Goal: Task Accomplishment & Management: Manage account settings

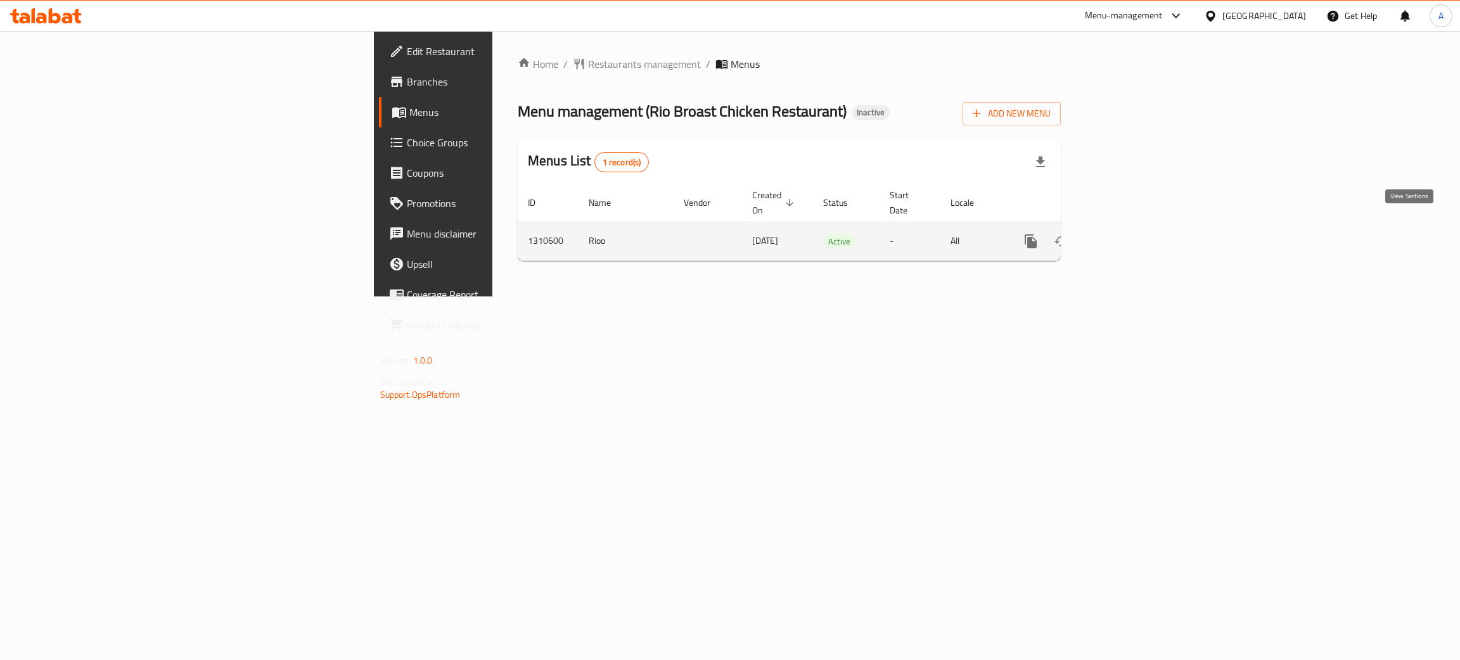
click at [1130, 234] on icon "enhanced table" at bounding box center [1122, 241] width 15 height 15
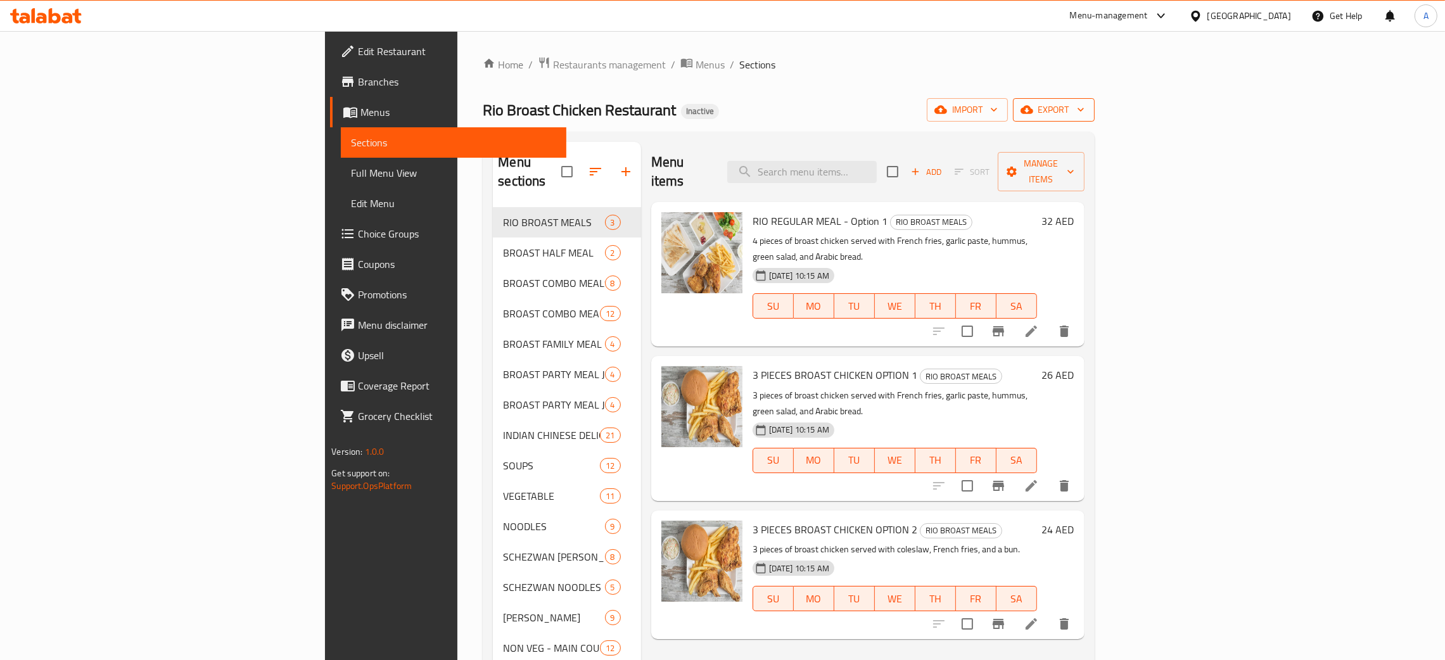
click at [1087, 106] on icon "button" at bounding box center [1081, 109] width 13 height 13
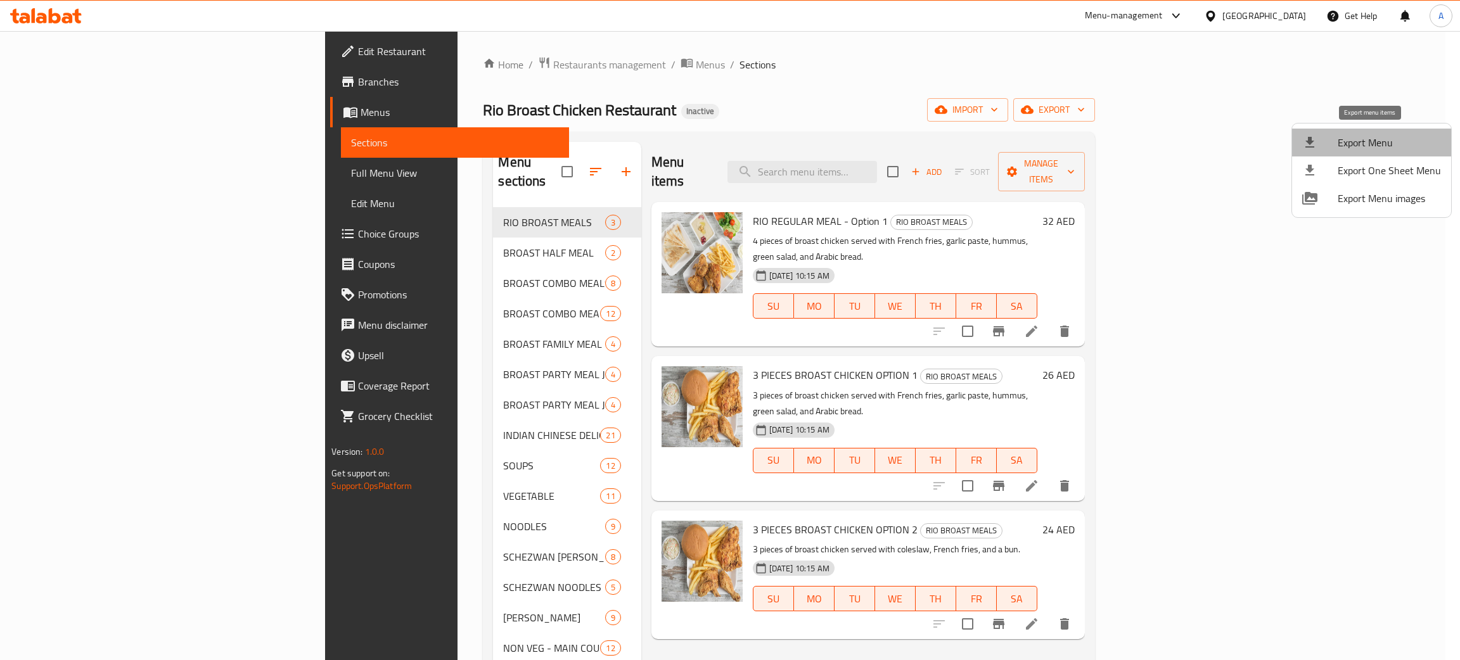
click at [1379, 142] on span "Export Menu" at bounding box center [1389, 142] width 103 height 15
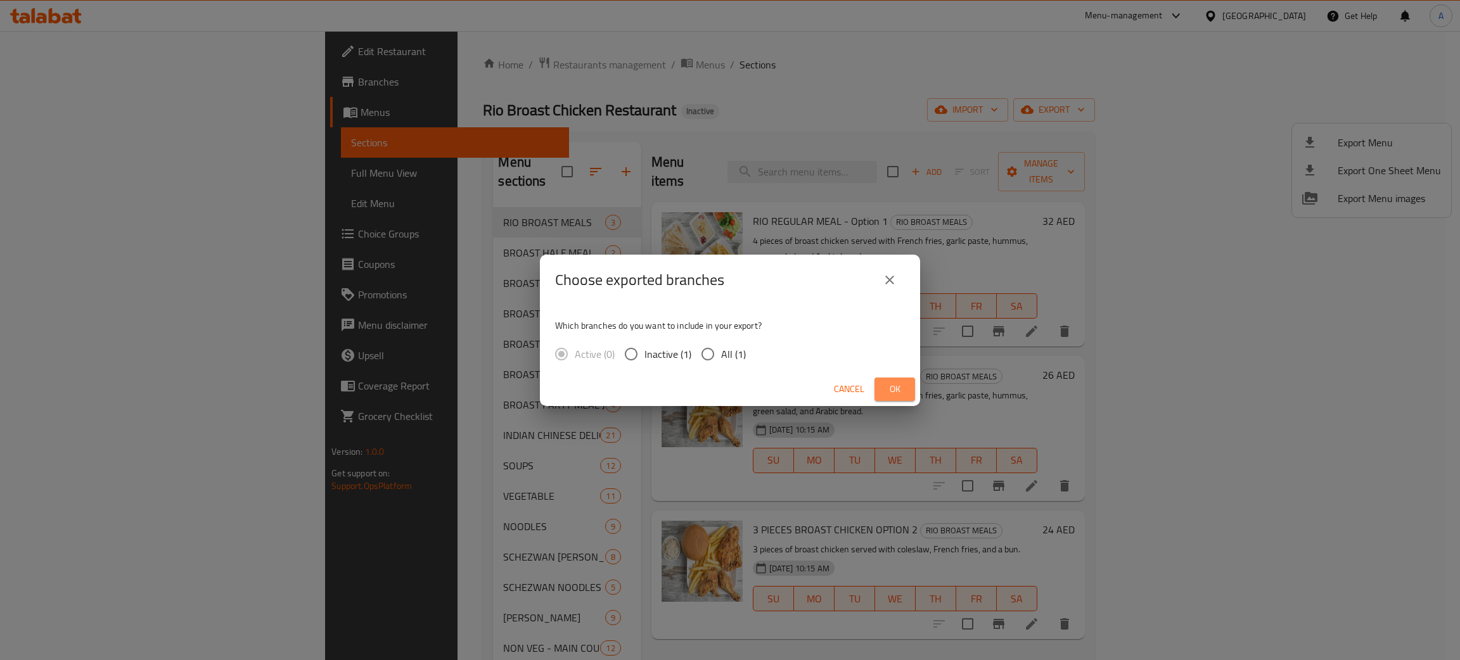
click at [904, 385] on span "Ok" at bounding box center [895, 389] width 20 height 16
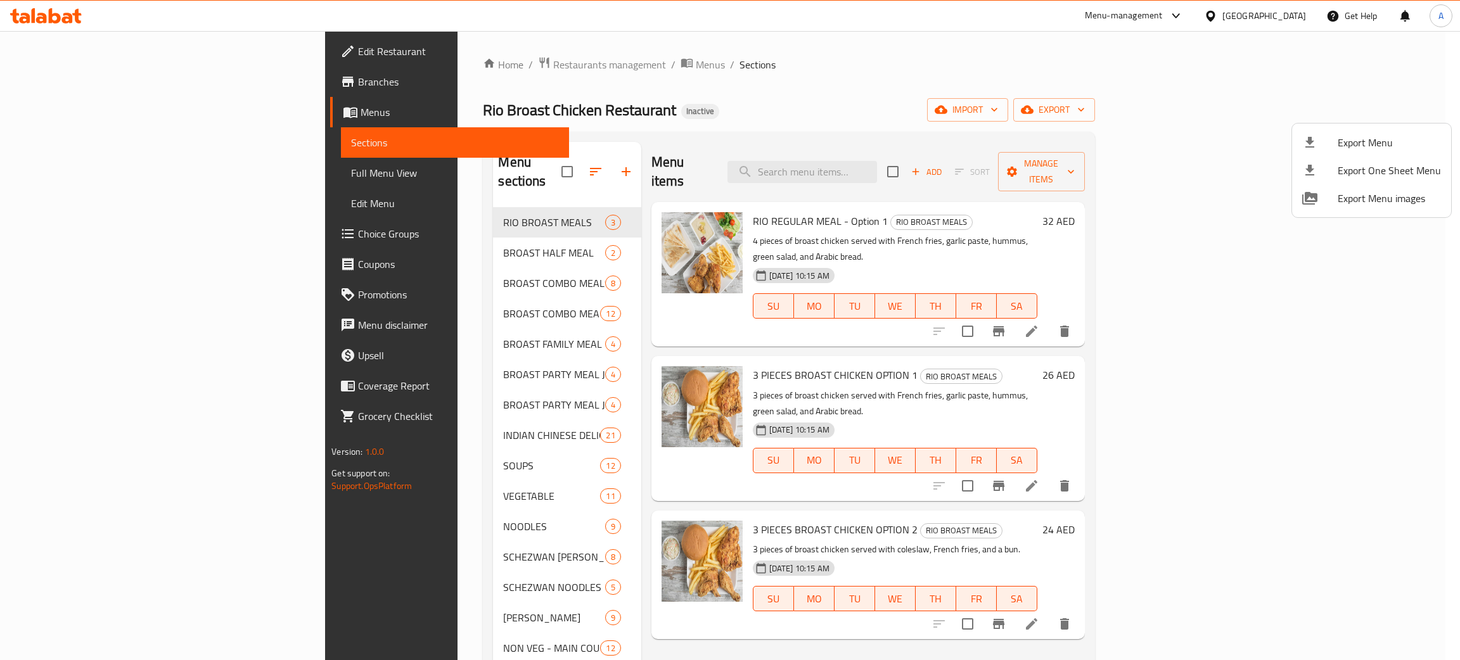
click at [31, 18] on div at bounding box center [730, 330] width 1460 height 660
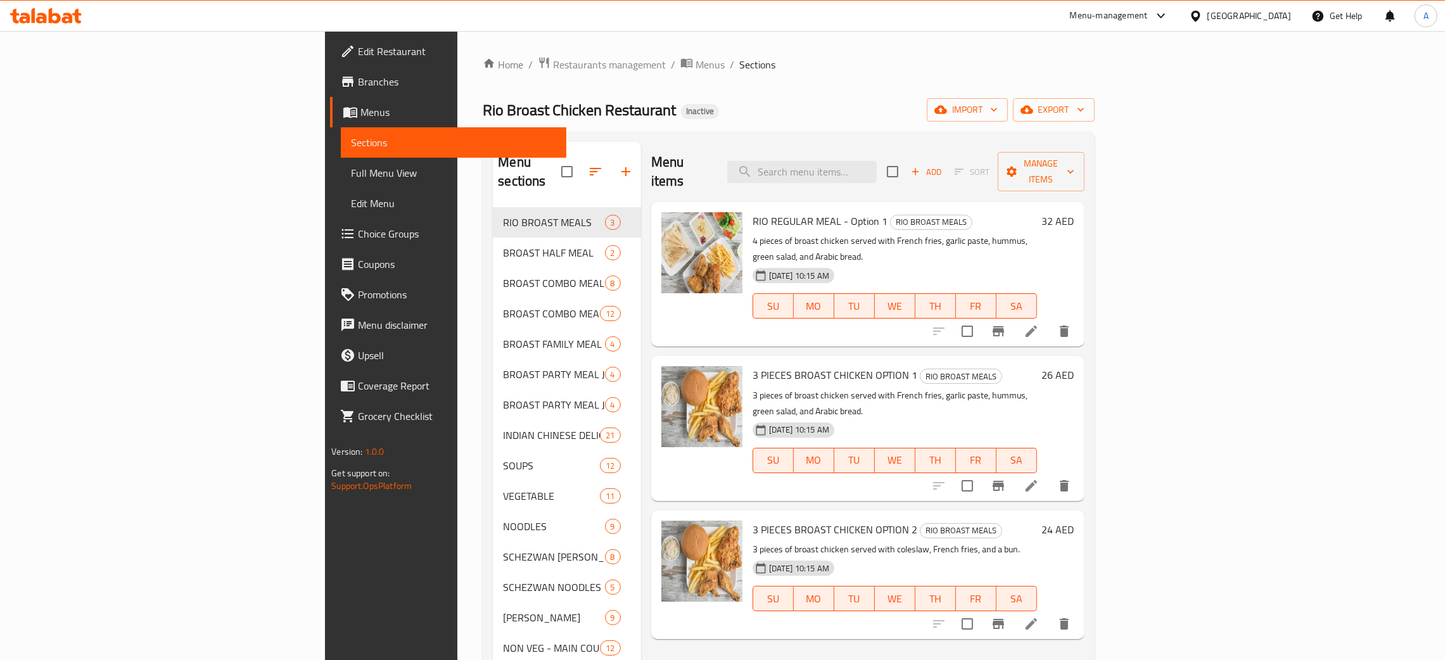
click at [31, 18] on icon at bounding box center [46, 15] width 72 height 15
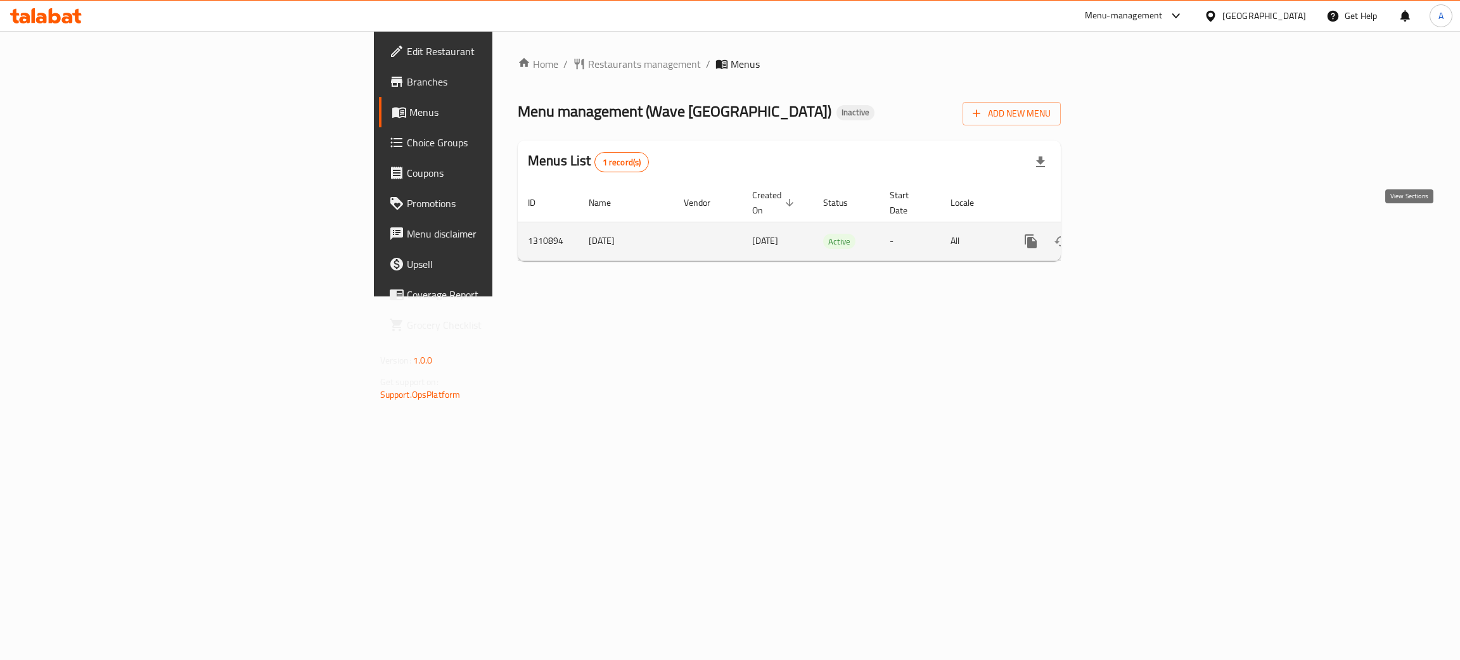
click at [1130, 234] on icon "enhanced table" at bounding box center [1122, 241] width 15 height 15
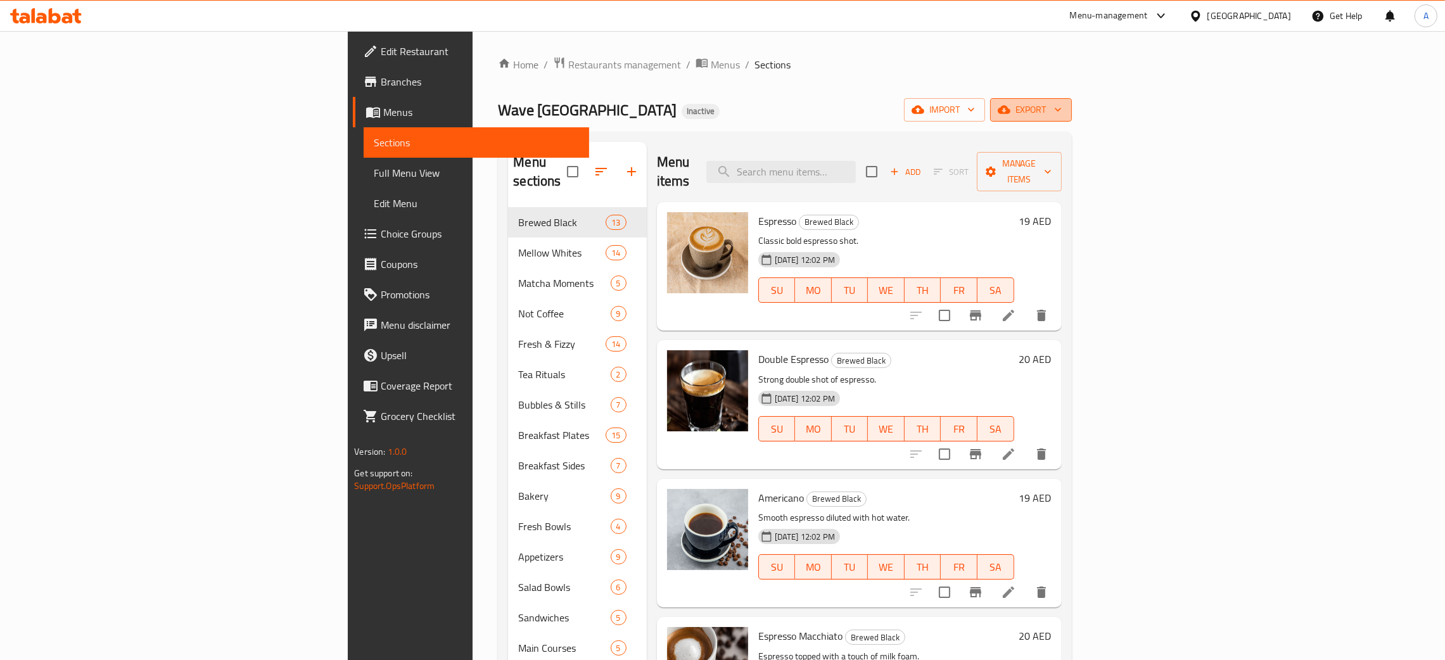
click at [1065, 114] on icon "button" at bounding box center [1058, 109] width 13 height 13
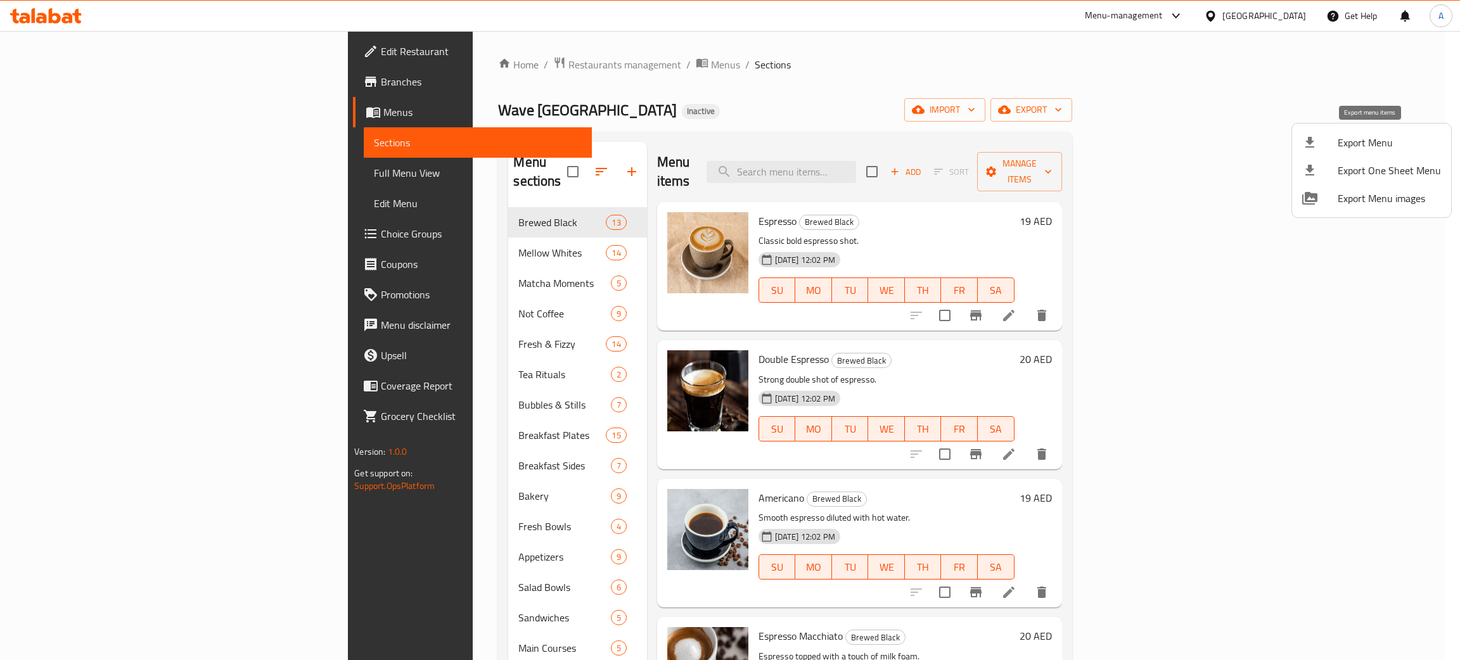
click at [1348, 148] on span "Export Menu" at bounding box center [1389, 142] width 103 height 15
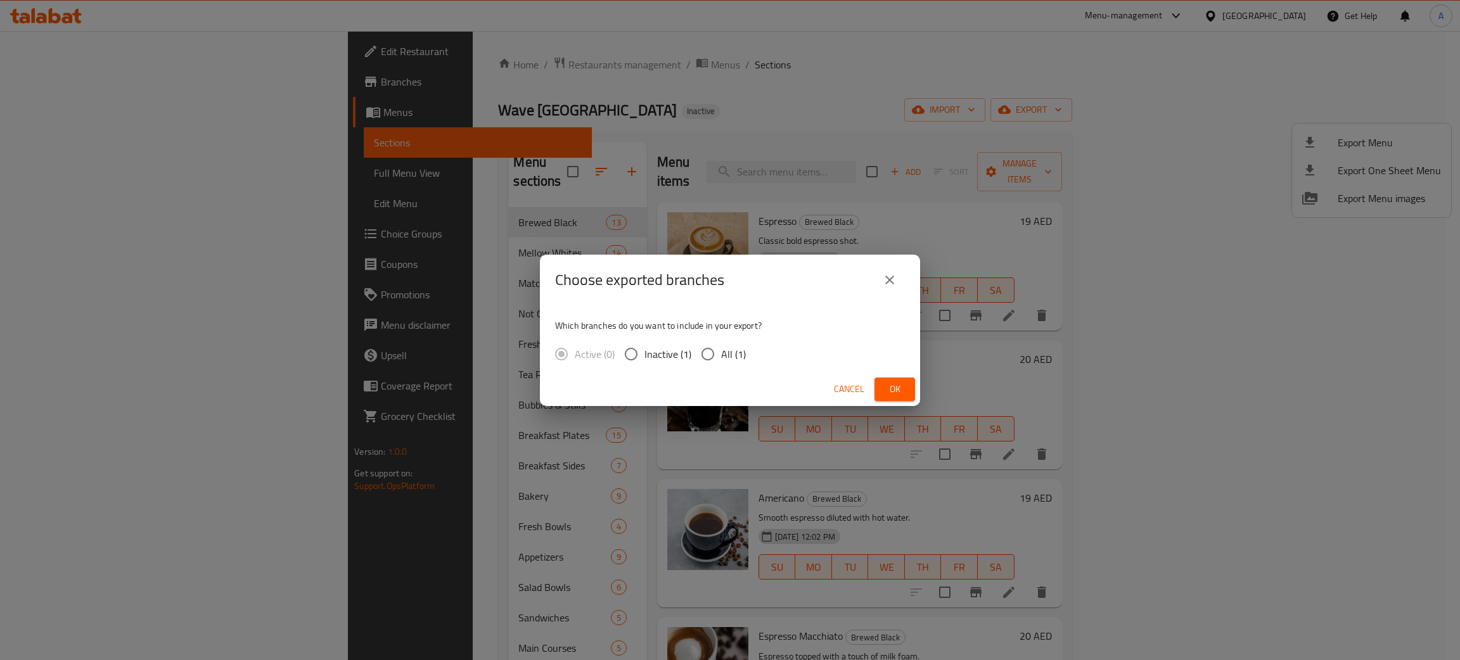
click at [906, 392] on button "Ok" at bounding box center [894, 389] width 41 height 23
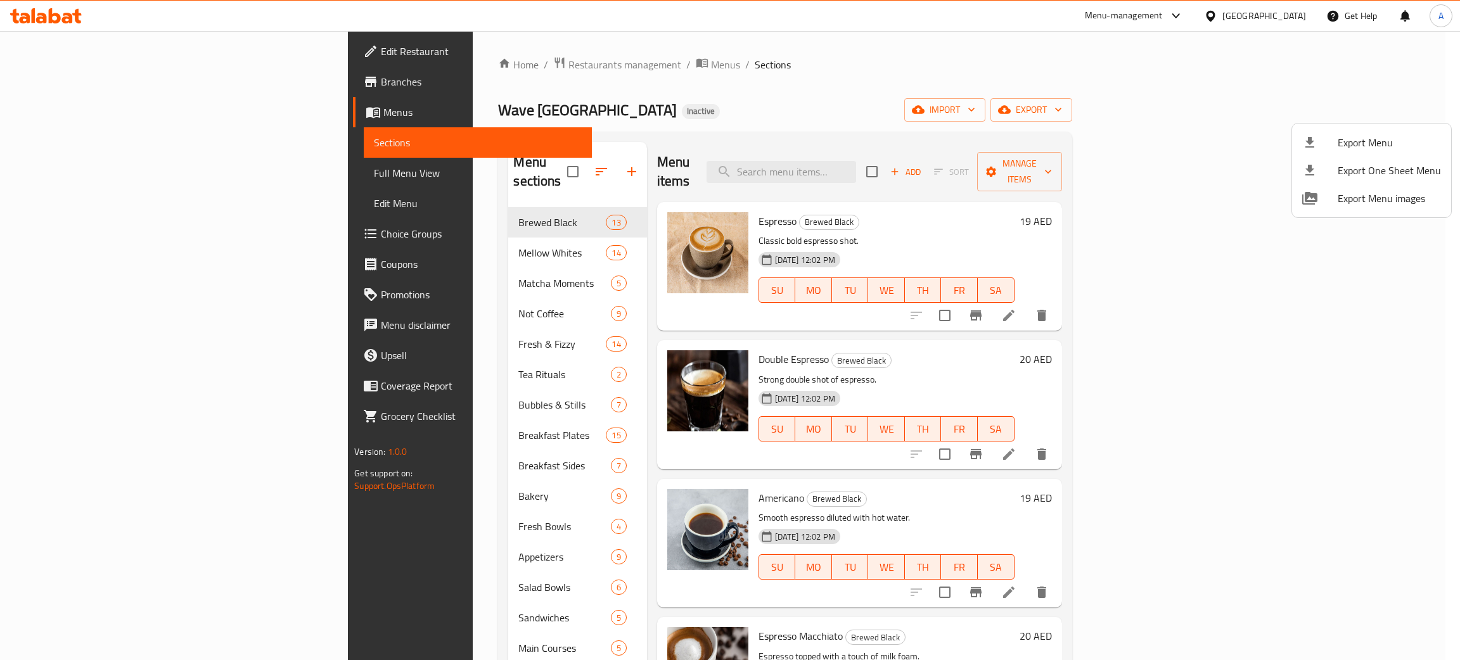
click at [45, 22] on div at bounding box center [730, 330] width 1460 height 660
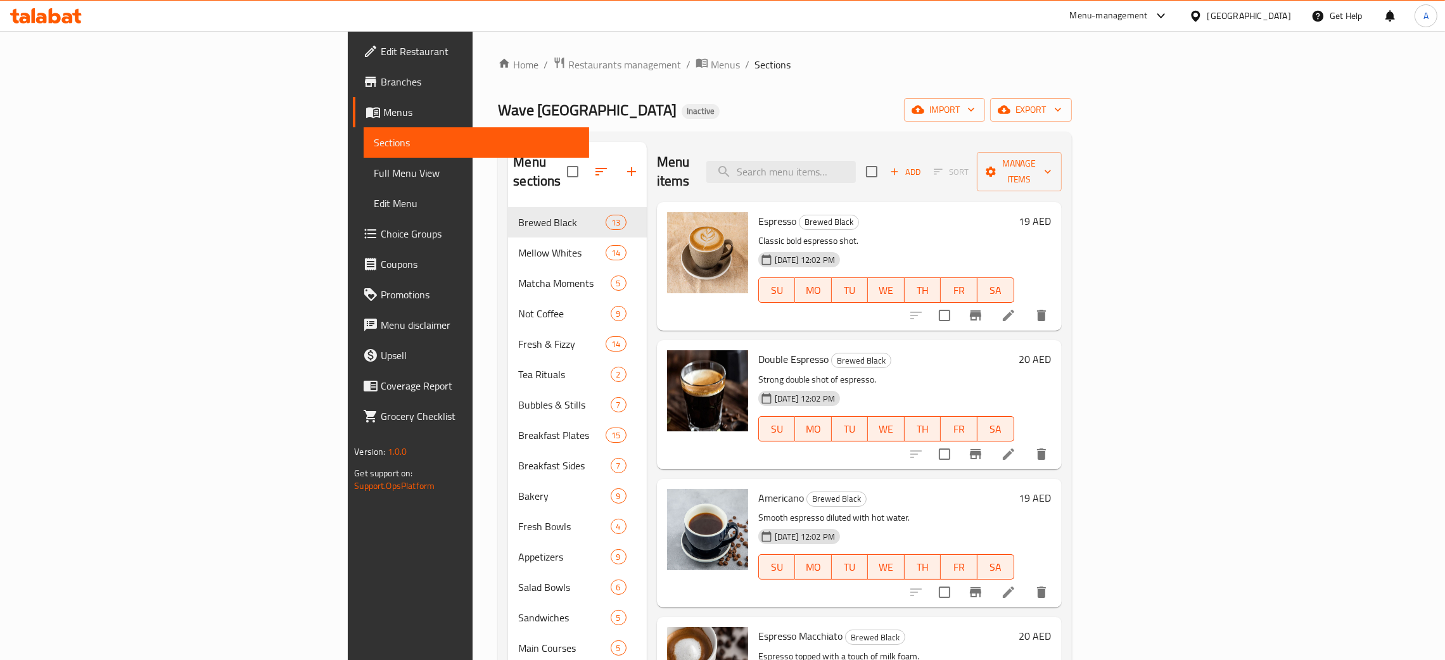
click at [47, 17] on icon at bounding box center [46, 15] width 72 height 15
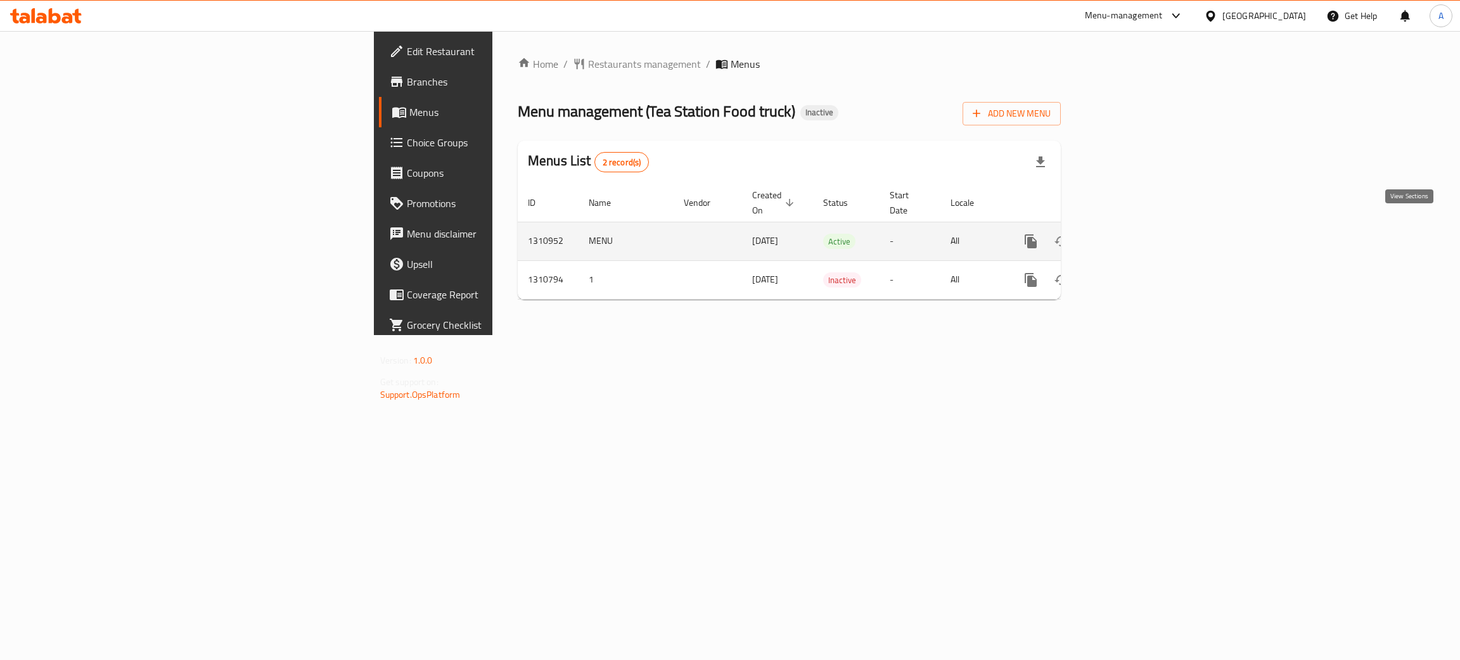
click at [1130, 234] on icon "enhanced table" at bounding box center [1122, 241] width 15 height 15
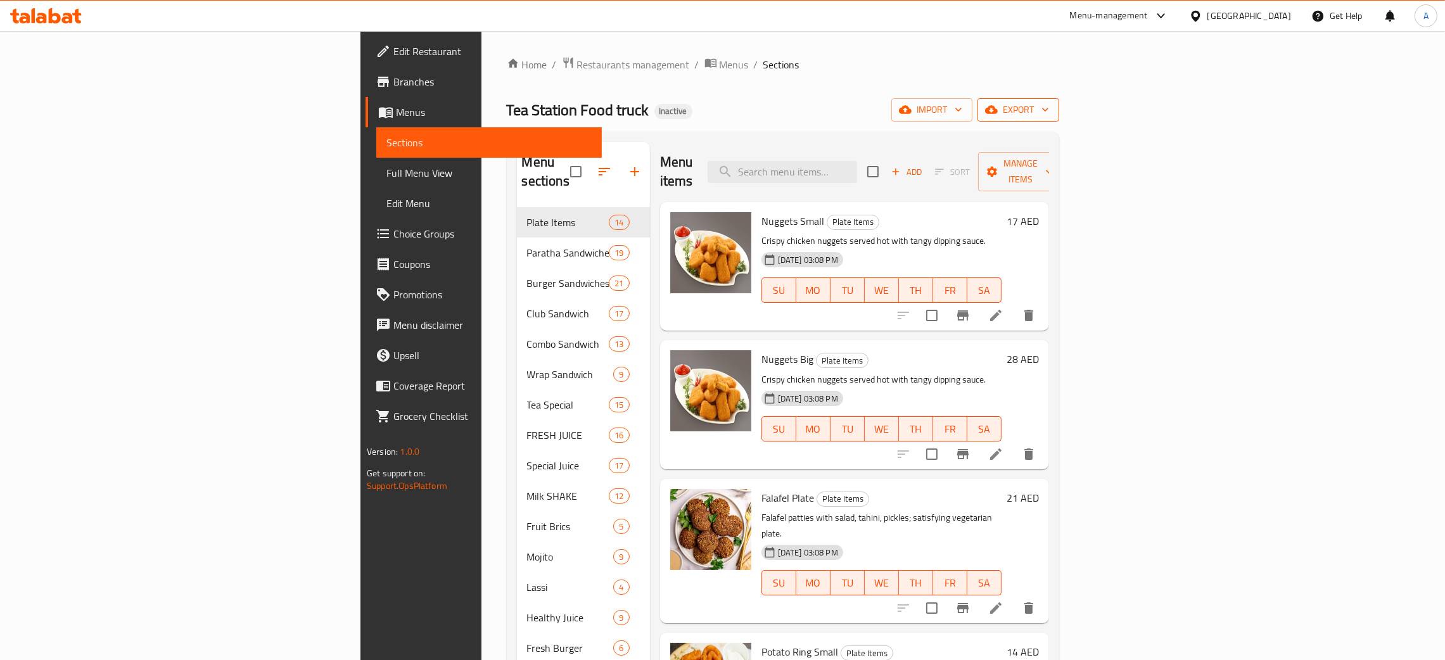
click at [1052, 108] on icon "button" at bounding box center [1045, 109] width 13 height 13
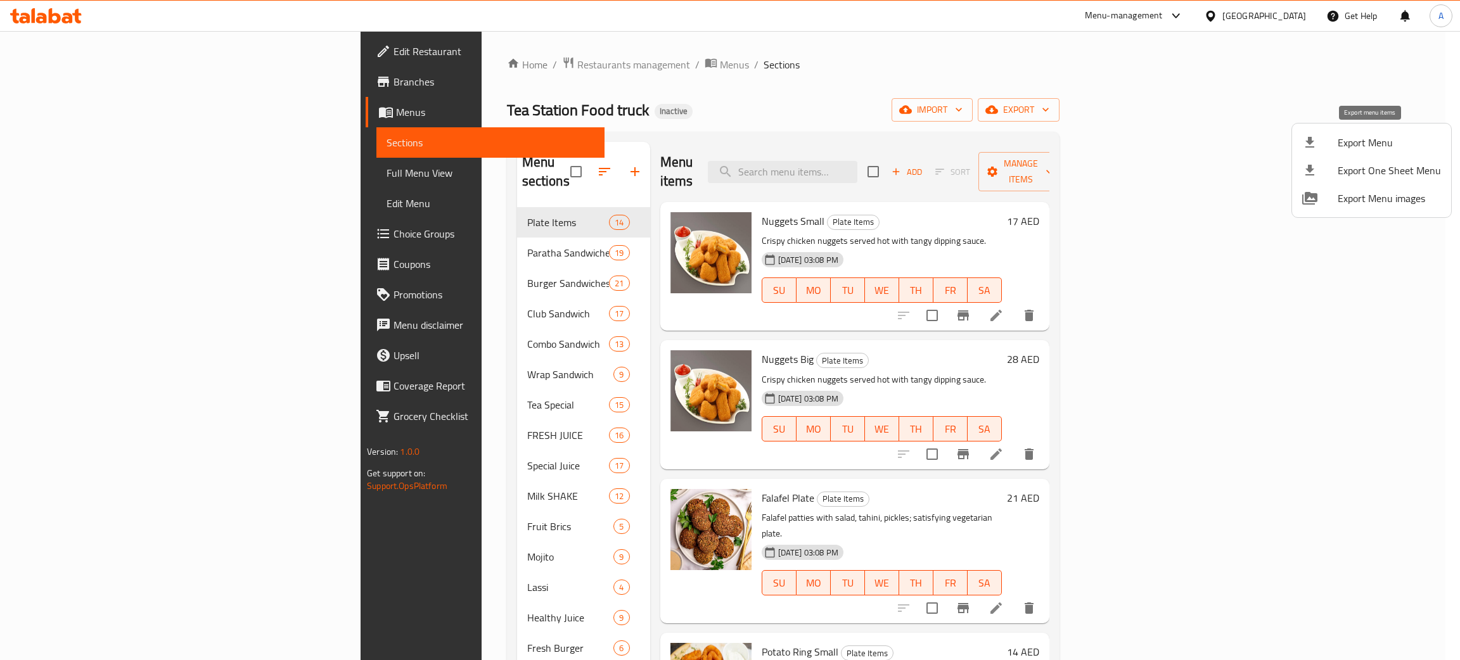
click at [1360, 144] on span "Export Menu" at bounding box center [1389, 142] width 103 height 15
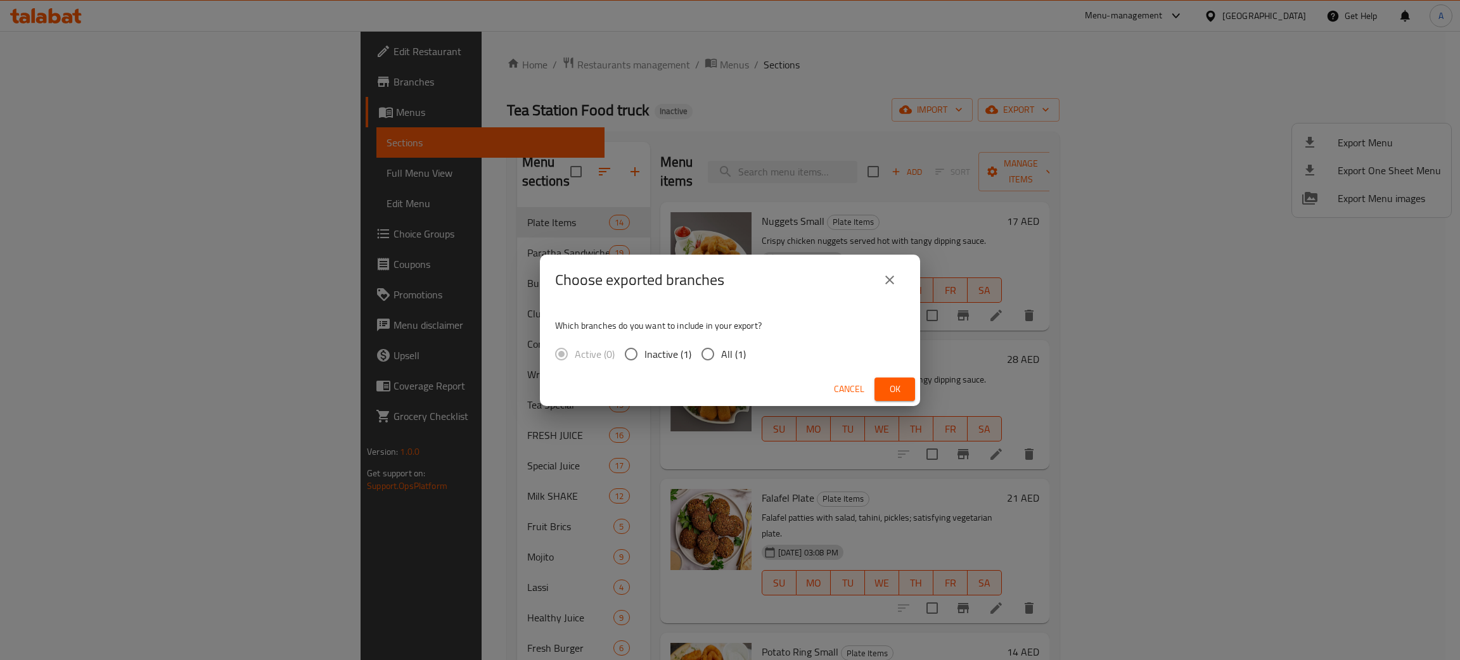
click at [899, 383] on span "Ok" at bounding box center [895, 389] width 20 height 16
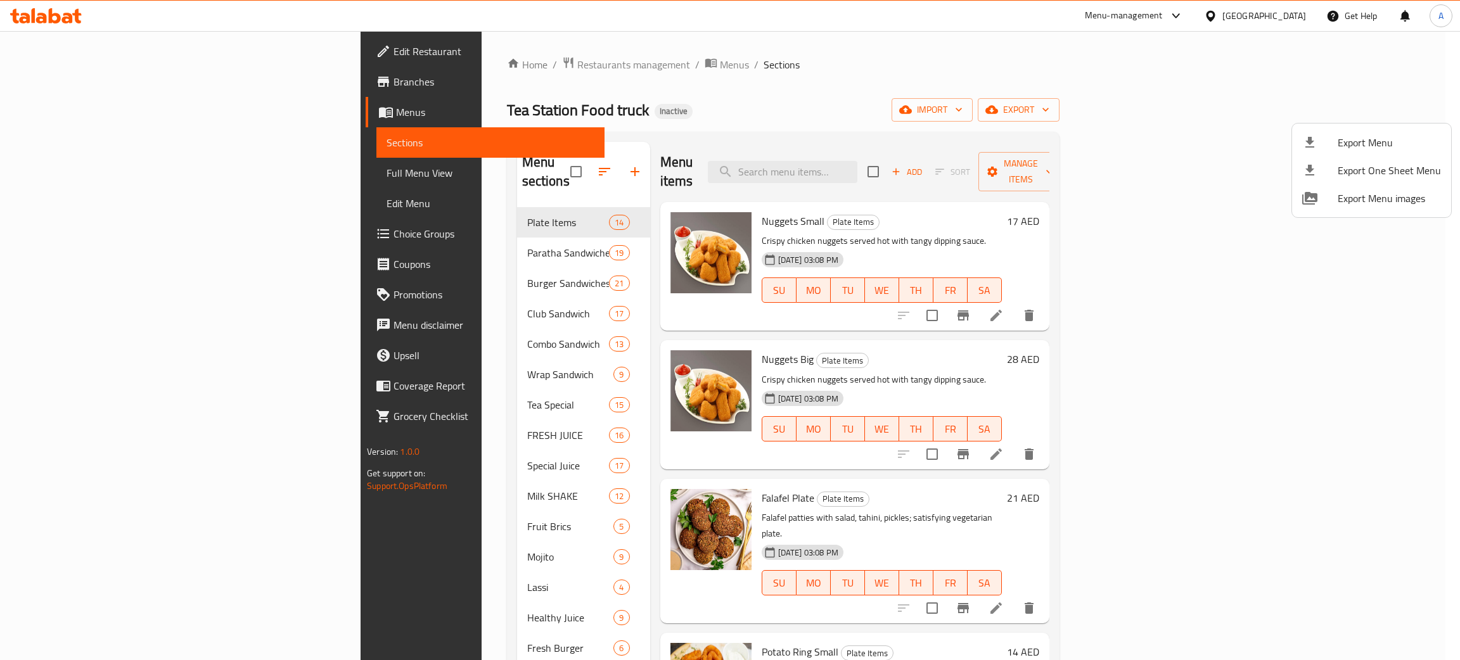
click at [603, 63] on div at bounding box center [730, 330] width 1460 height 660
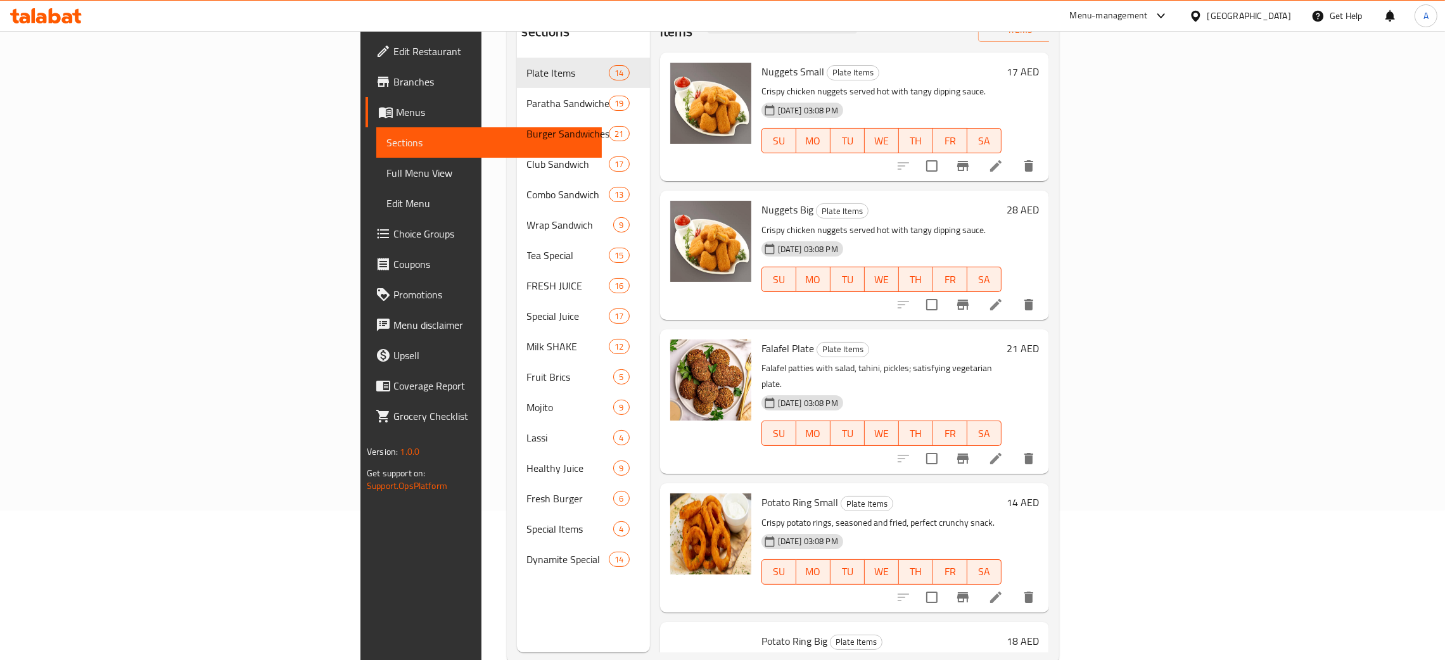
scroll to position [179, 0]
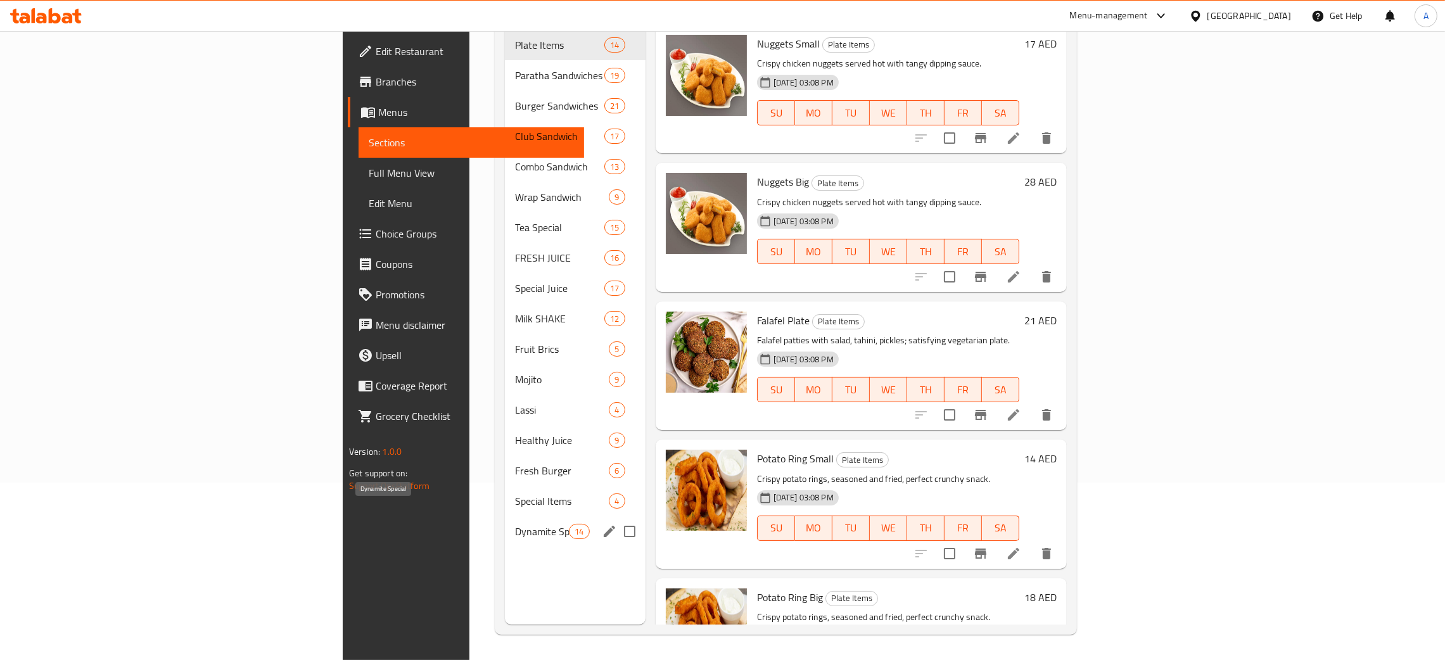
click at [515, 524] on span "Dynamite Special" at bounding box center [542, 531] width 54 height 15
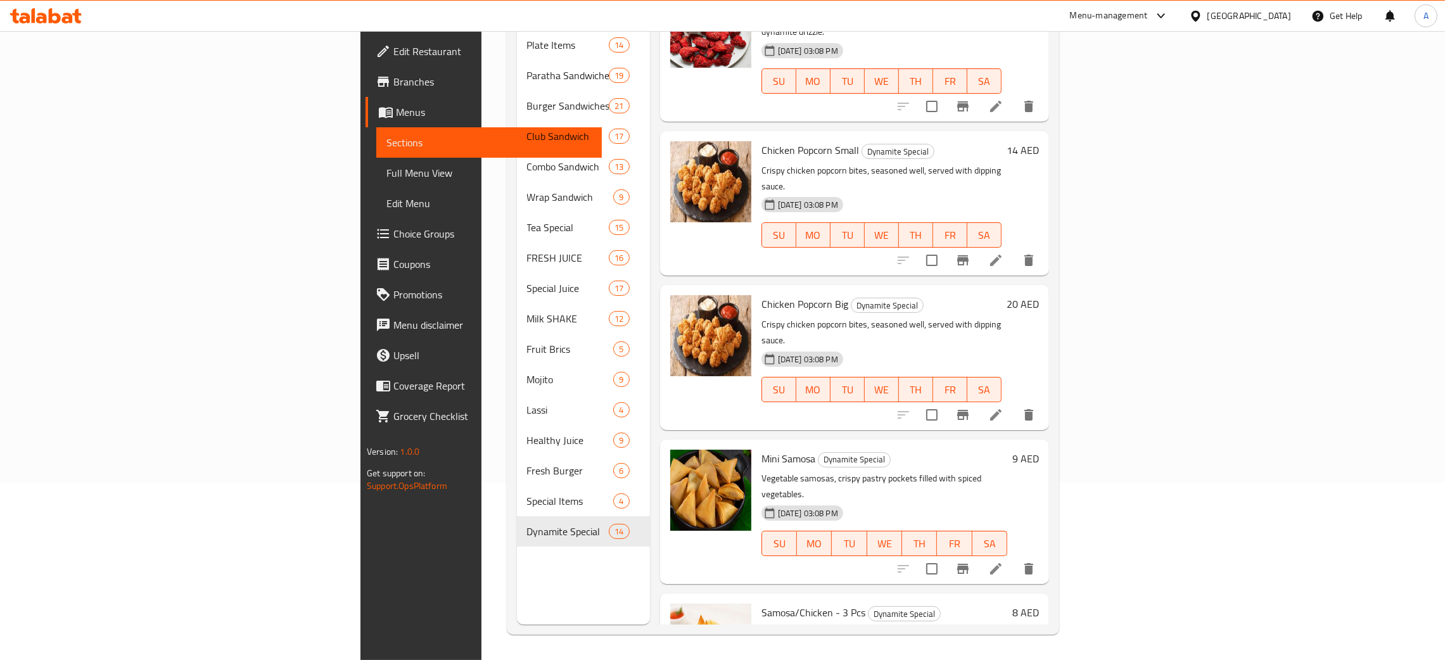
scroll to position [1308, 0]
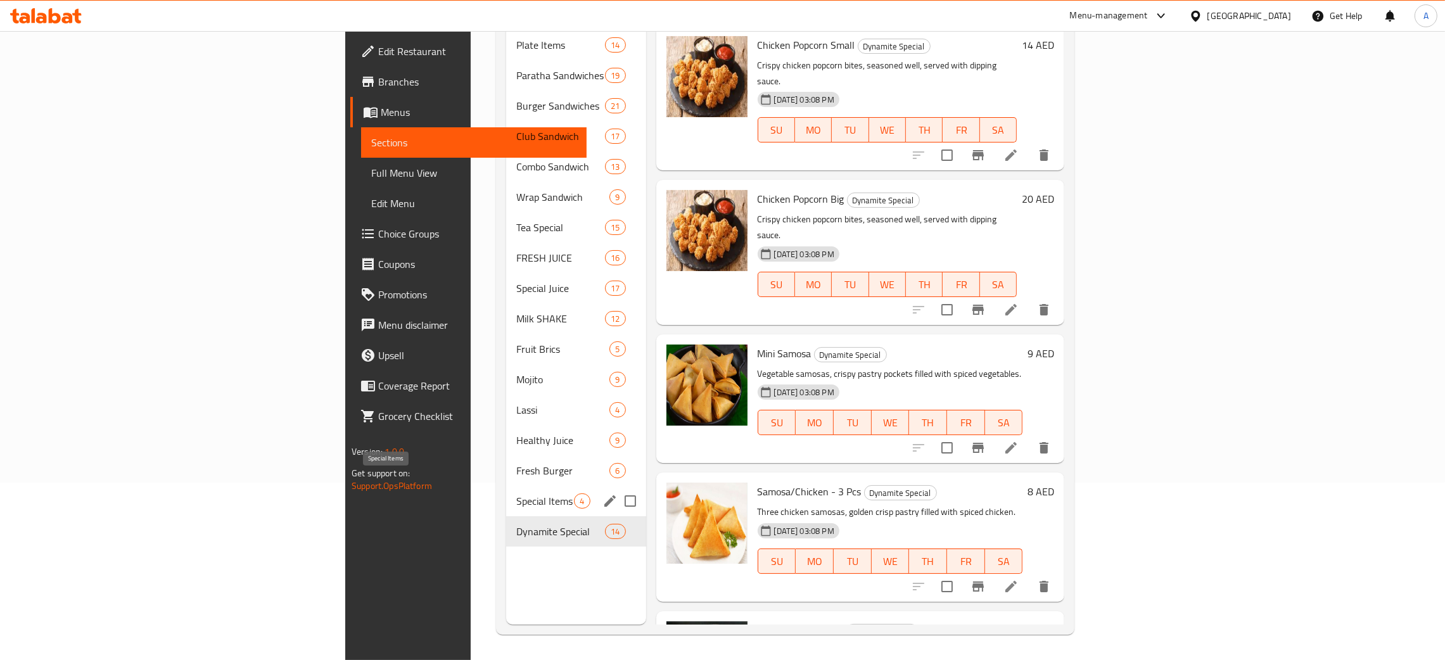
click at [516, 494] on span "Special Items" at bounding box center [545, 501] width 58 height 15
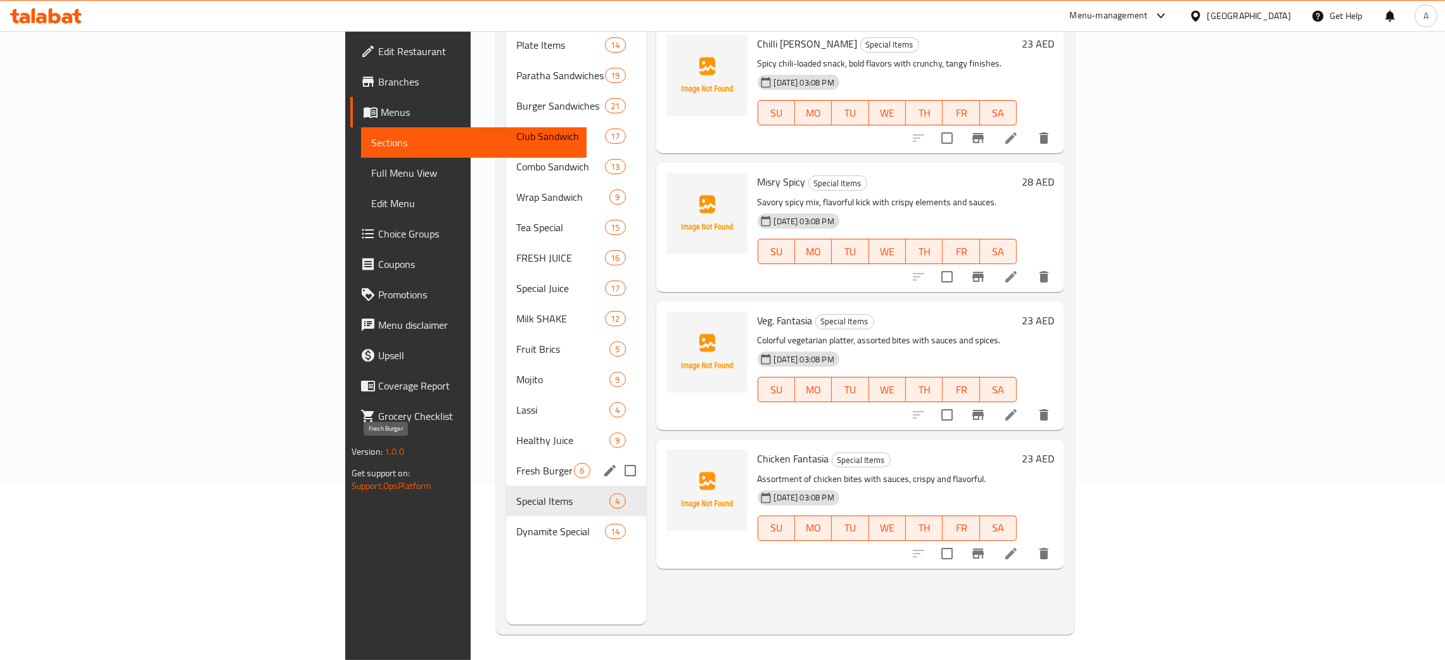
click at [516, 463] on span "Fresh Burger" at bounding box center [545, 470] width 58 height 15
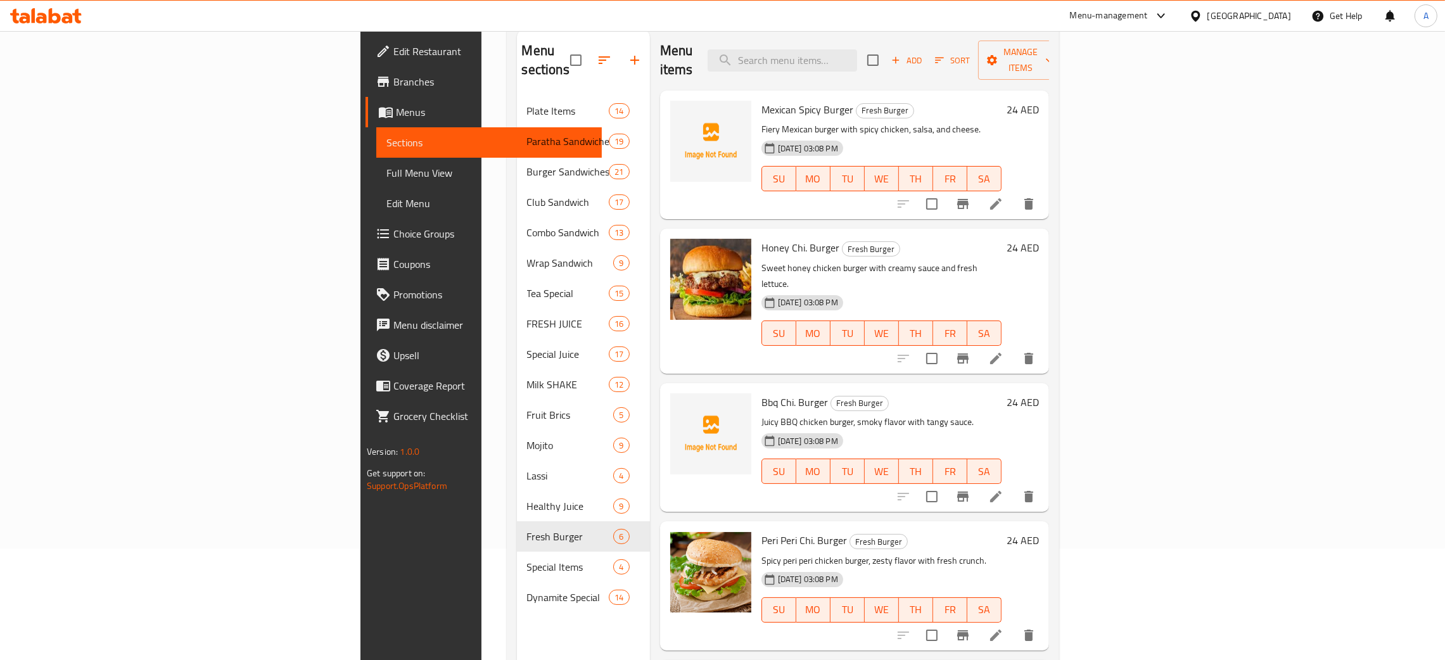
scroll to position [84, 0]
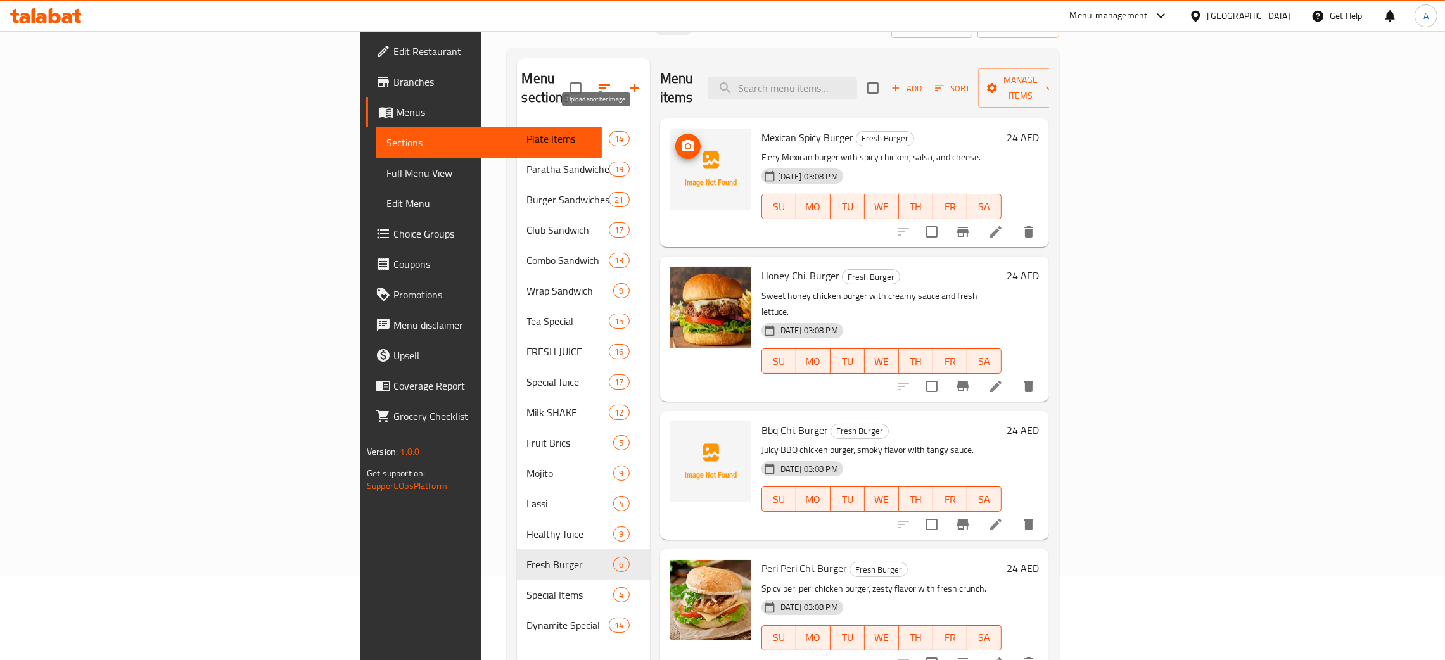
click at [675, 139] on span "upload picture" at bounding box center [687, 146] width 25 height 15
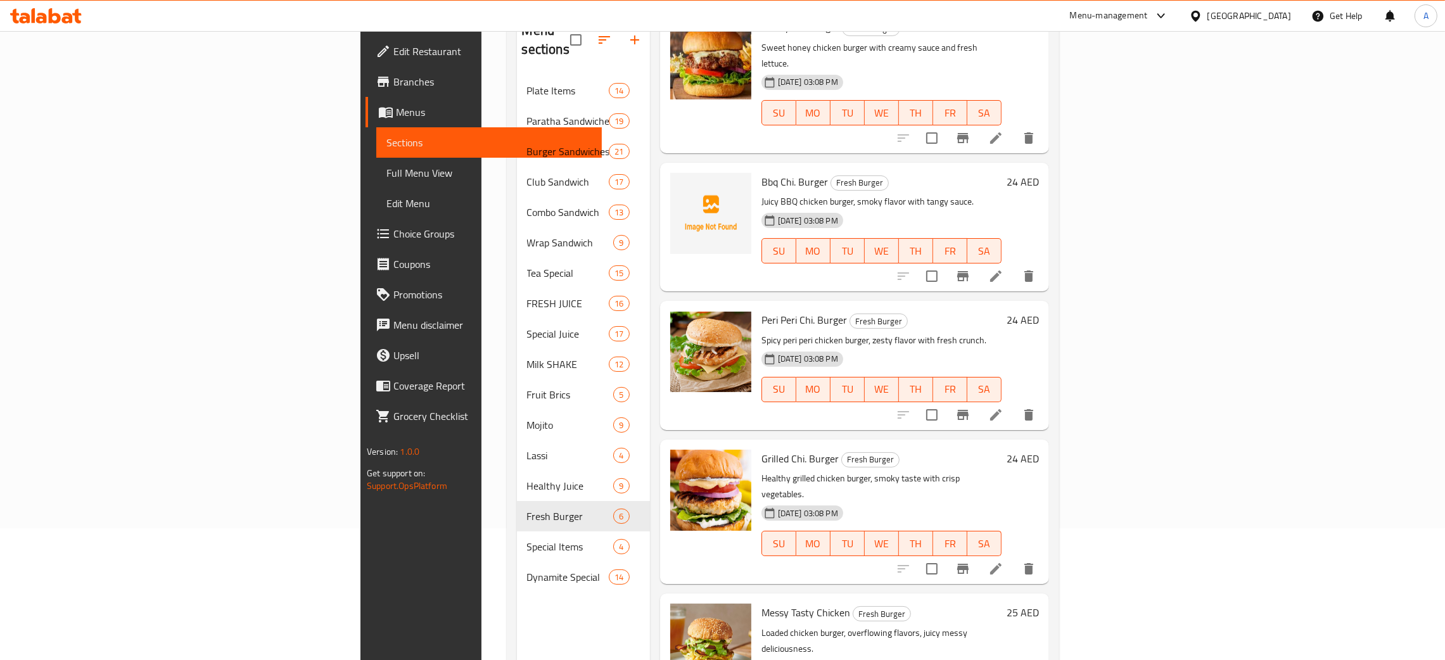
scroll to position [179, 0]
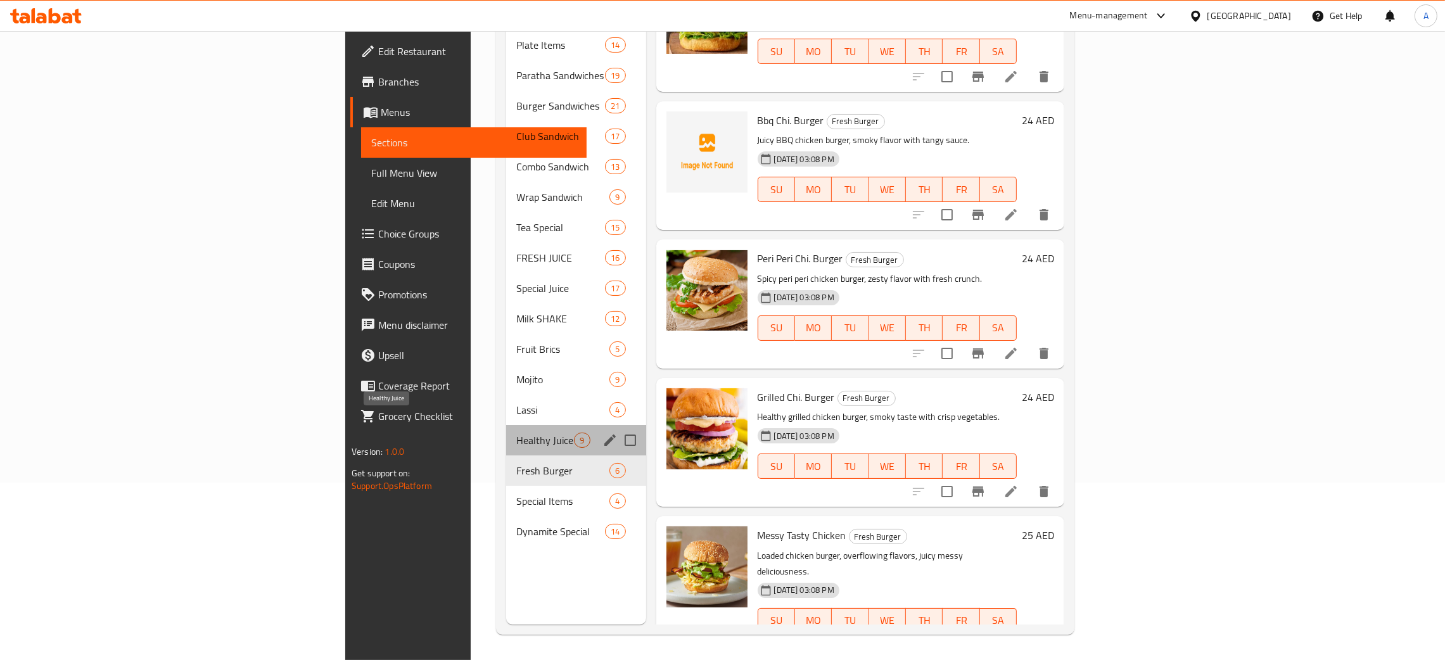
click at [516, 433] on span "Healthy Juice" at bounding box center [545, 440] width 58 height 15
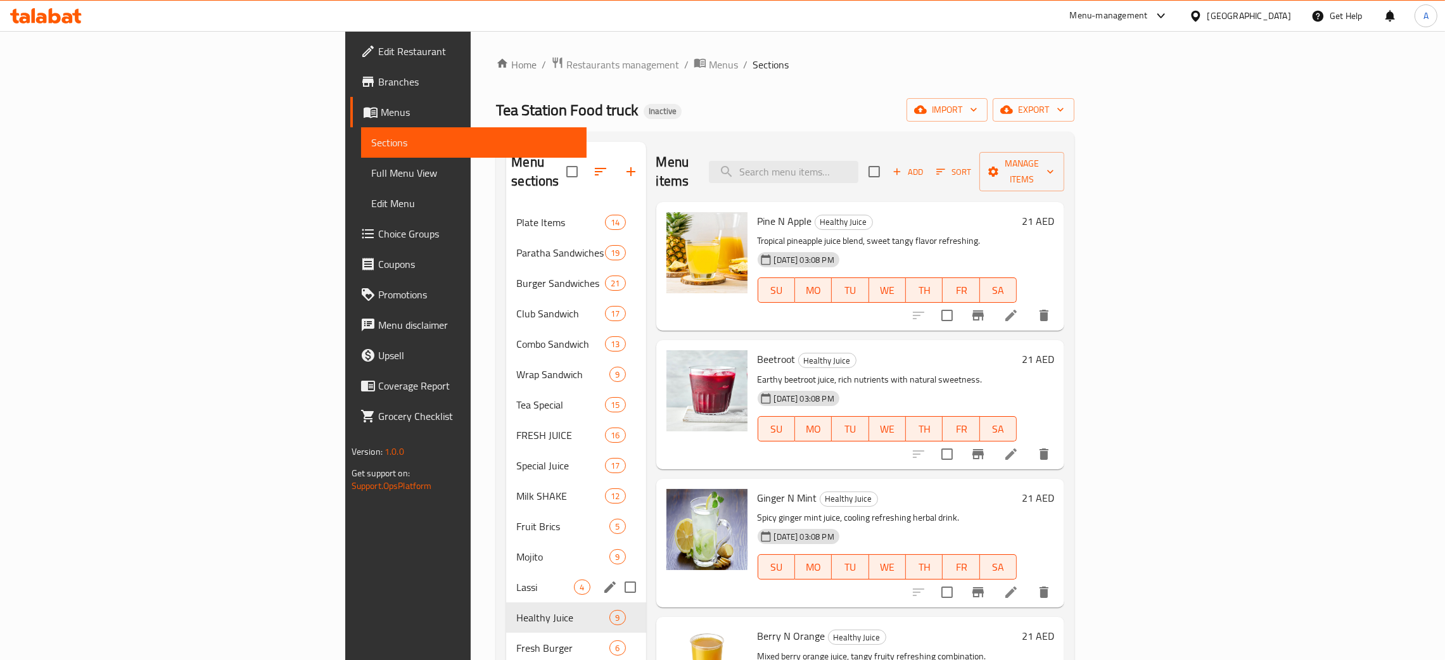
click at [516, 580] on span "Lassi" at bounding box center [545, 587] width 58 height 15
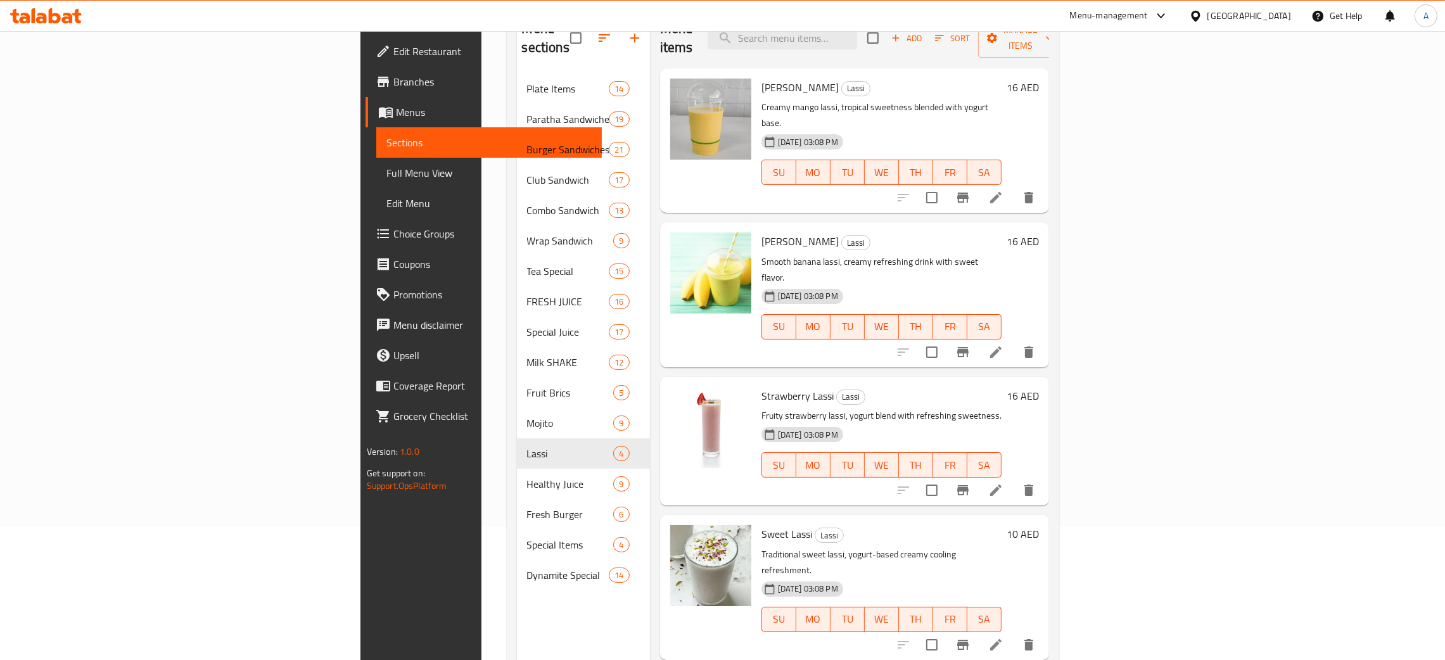
scroll to position [179, 0]
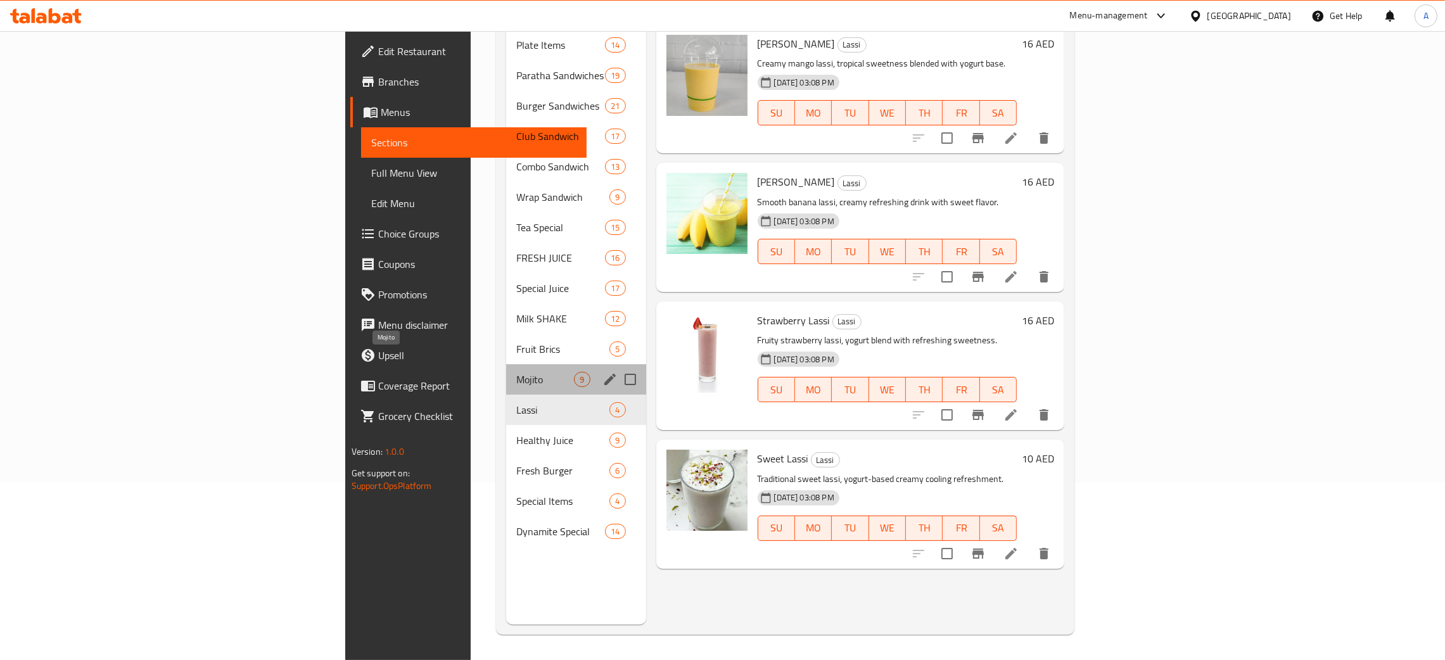
click at [516, 372] on span "Mojito" at bounding box center [545, 379] width 58 height 15
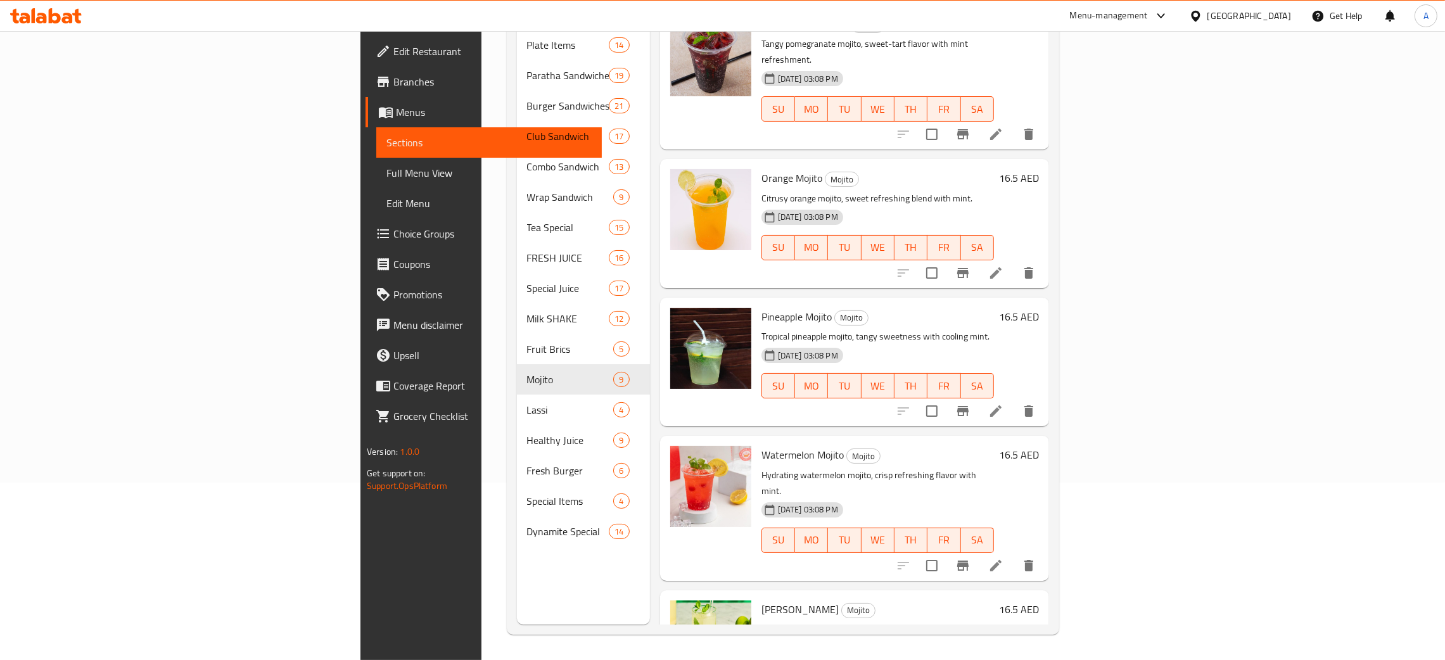
scroll to position [615, 0]
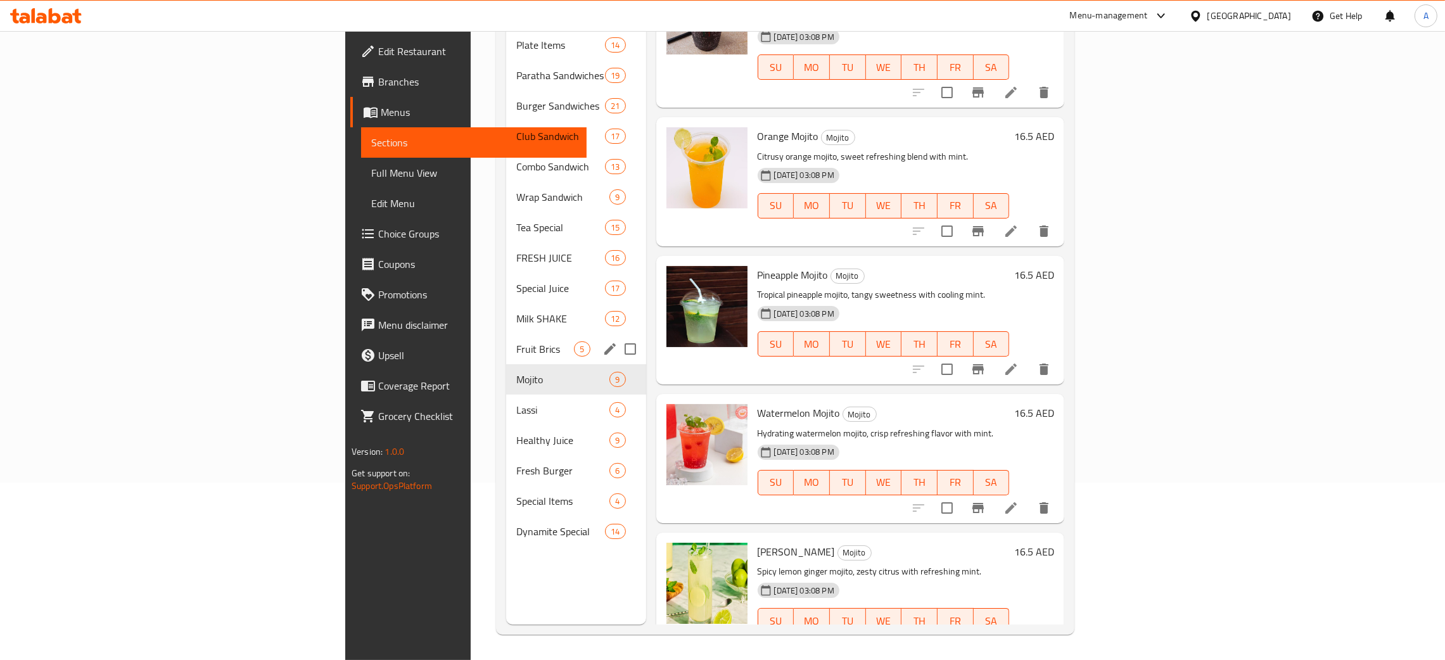
click at [516, 342] on span "Fruit Brics" at bounding box center [545, 349] width 58 height 15
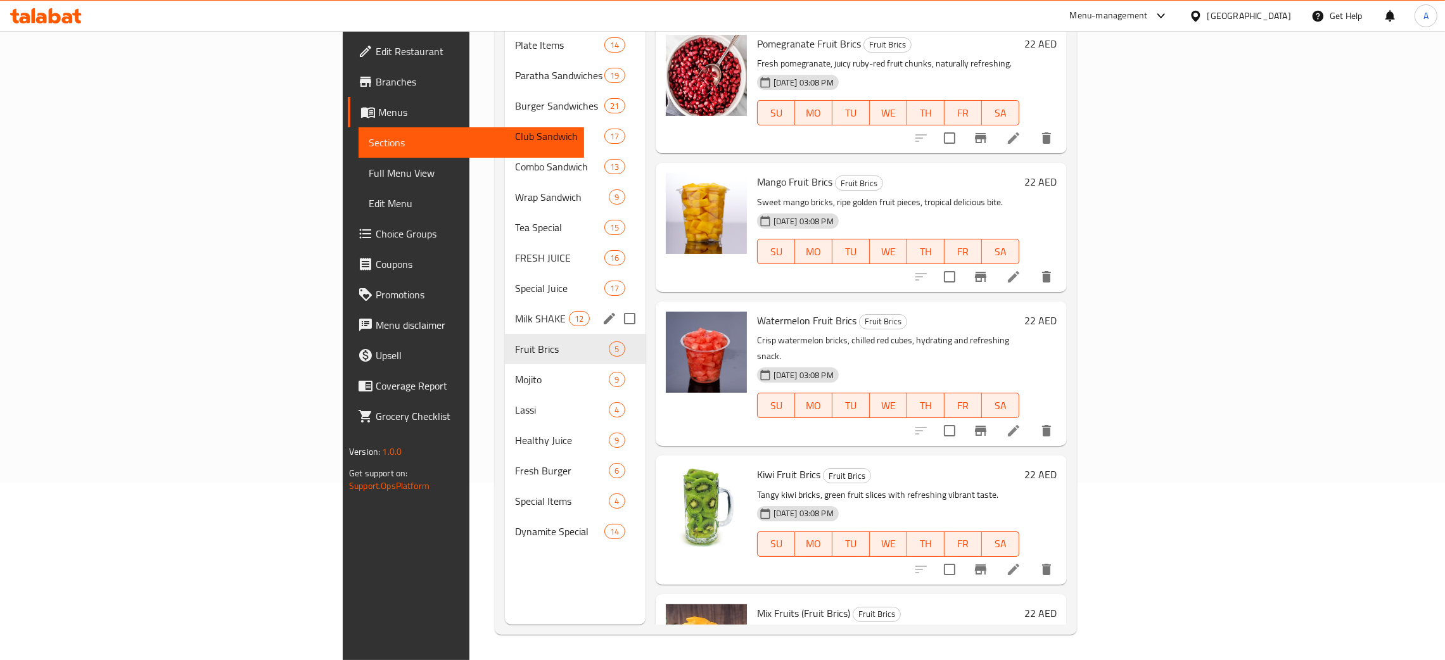
click at [505, 281] on div "Special Juice 17" at bounding box center [575, 288] width 141 height 30
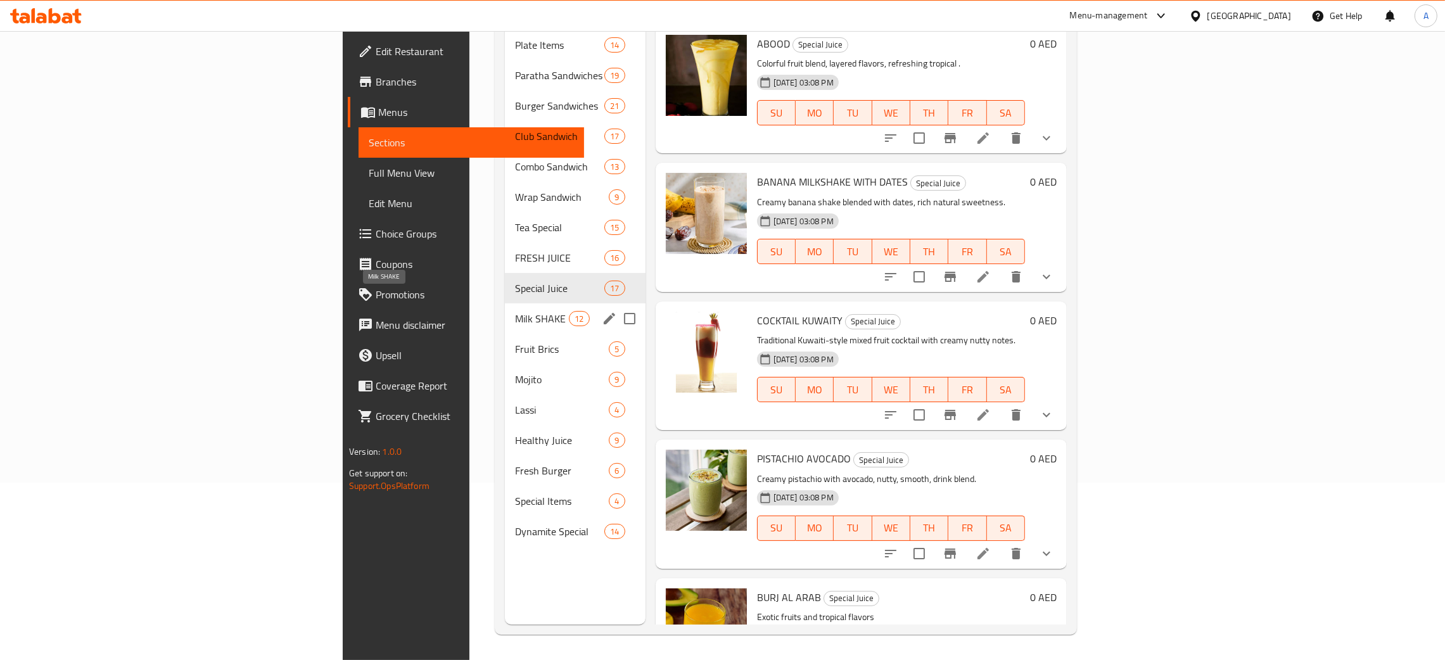
click at [515, 311] on span "Milk SHAKE" at bounding box center [542, 318] width 54 height 15
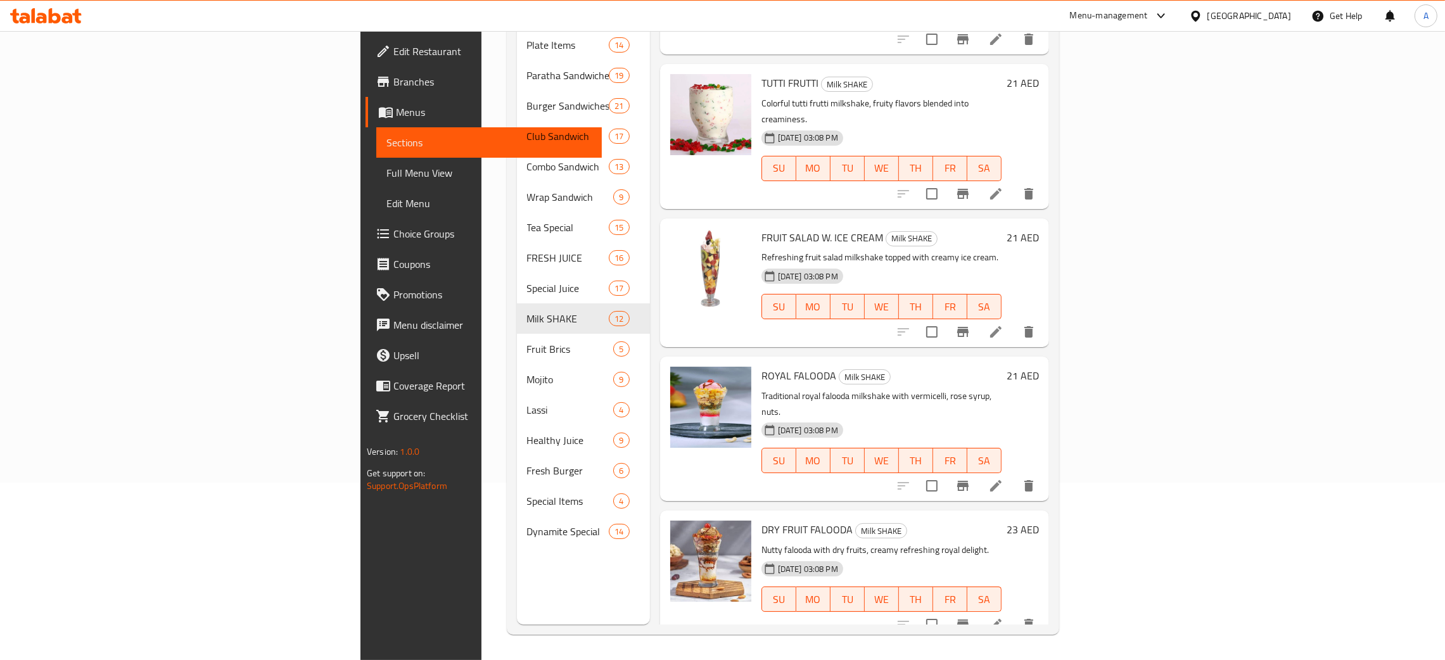
scroll to position [1031, 0]
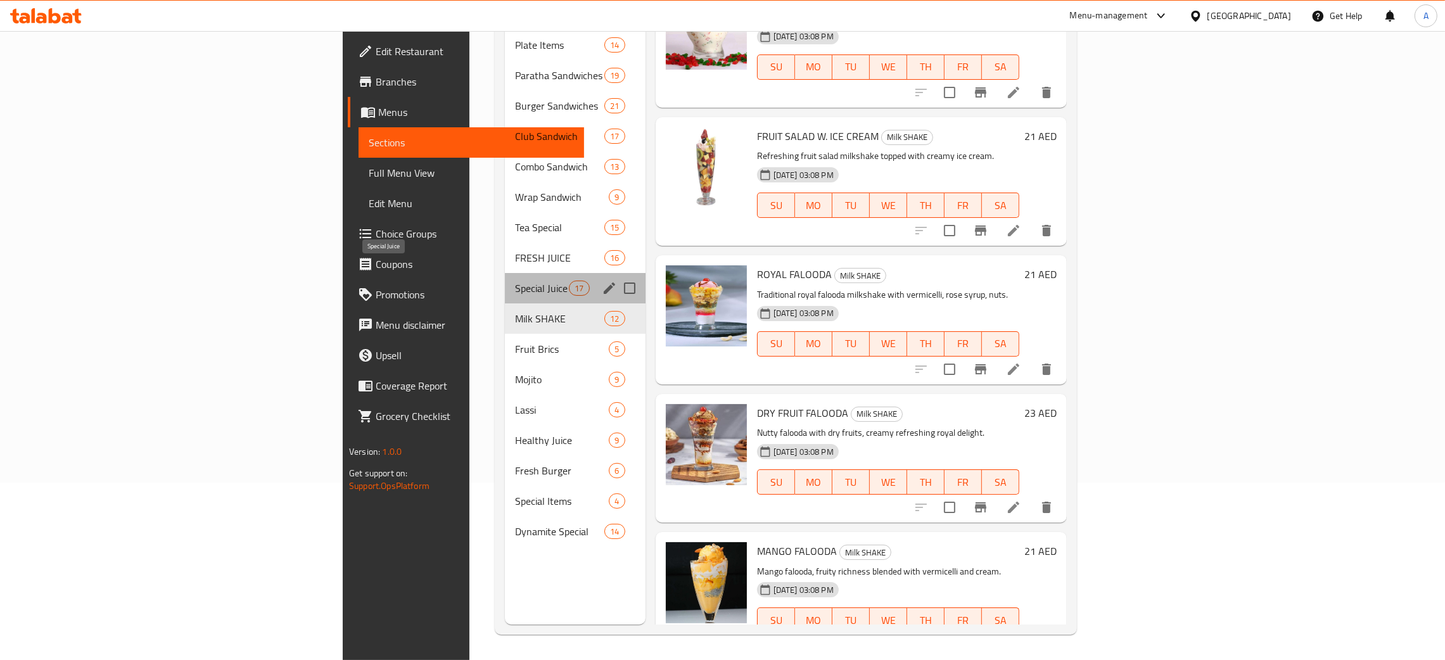
click at [515, 281] on span "Special Juice" at bounding box center [542, 288] width 54 height 15
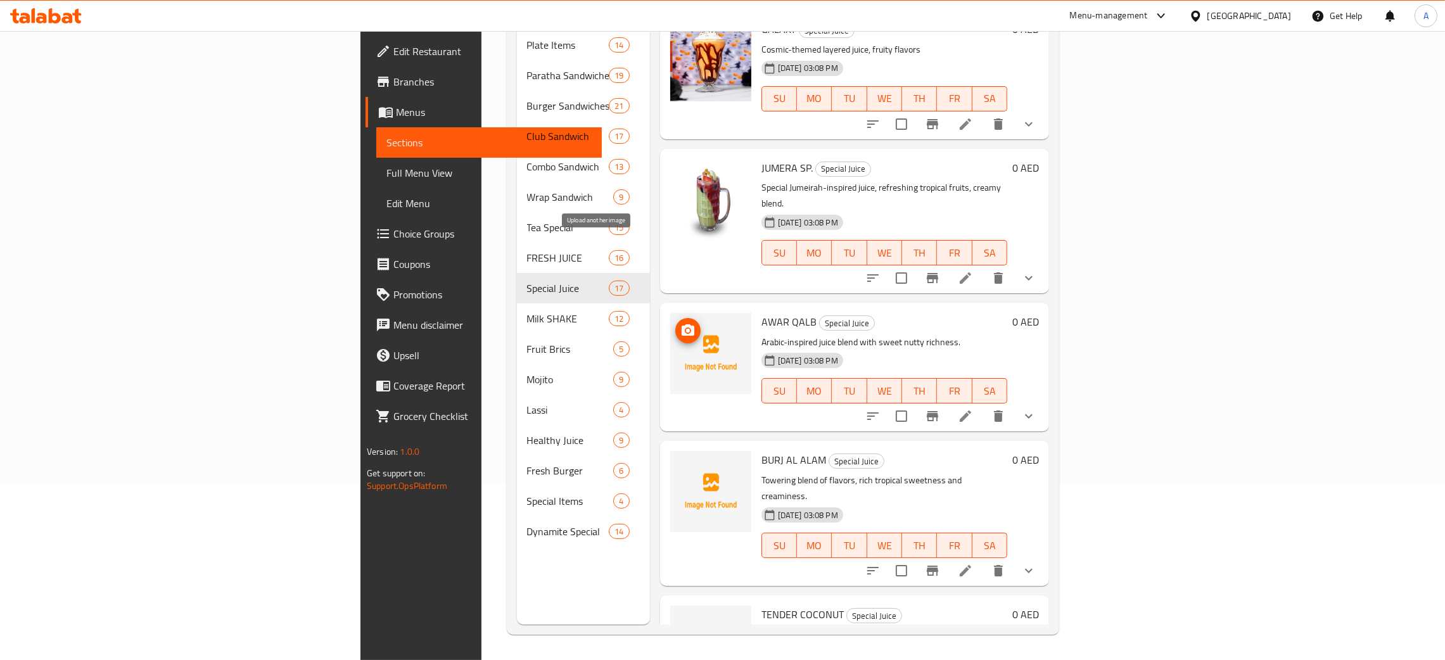
click at [681, 323] on icon "upload picture" at bounding box center [688, 330] width 15 height 15
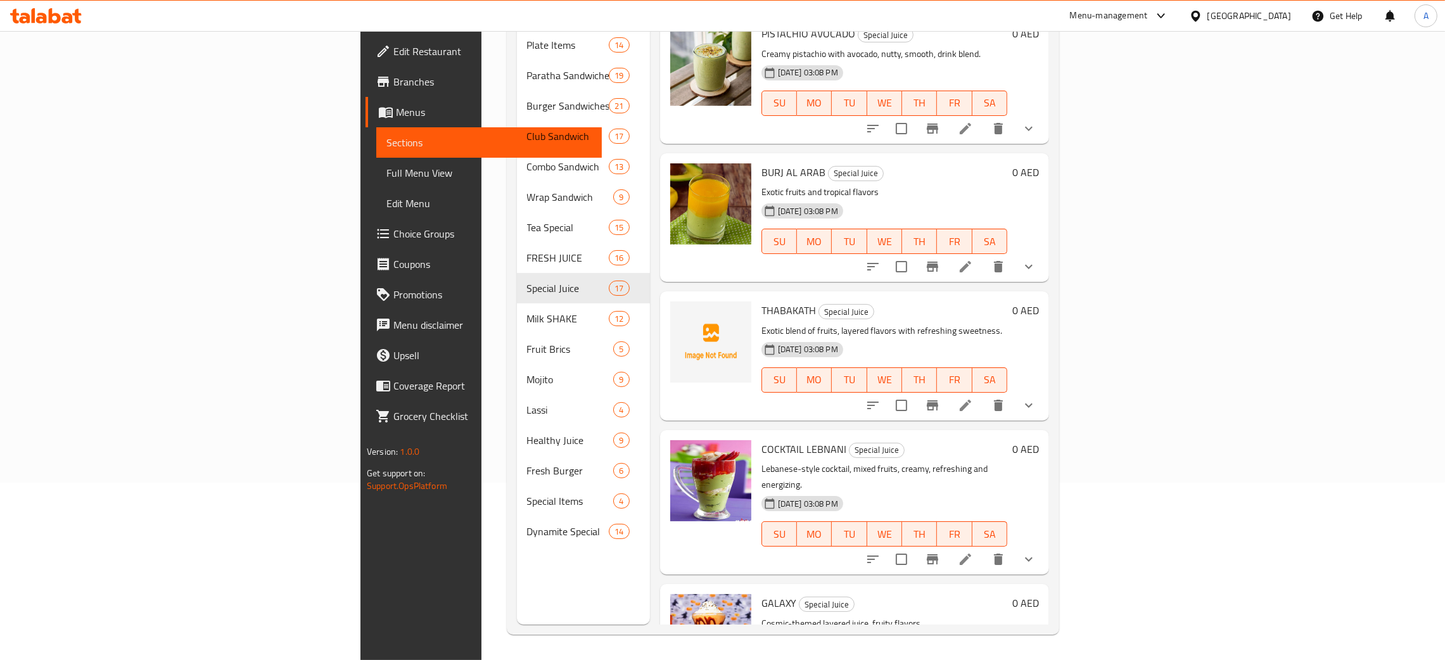
scroll to position [366, 0]
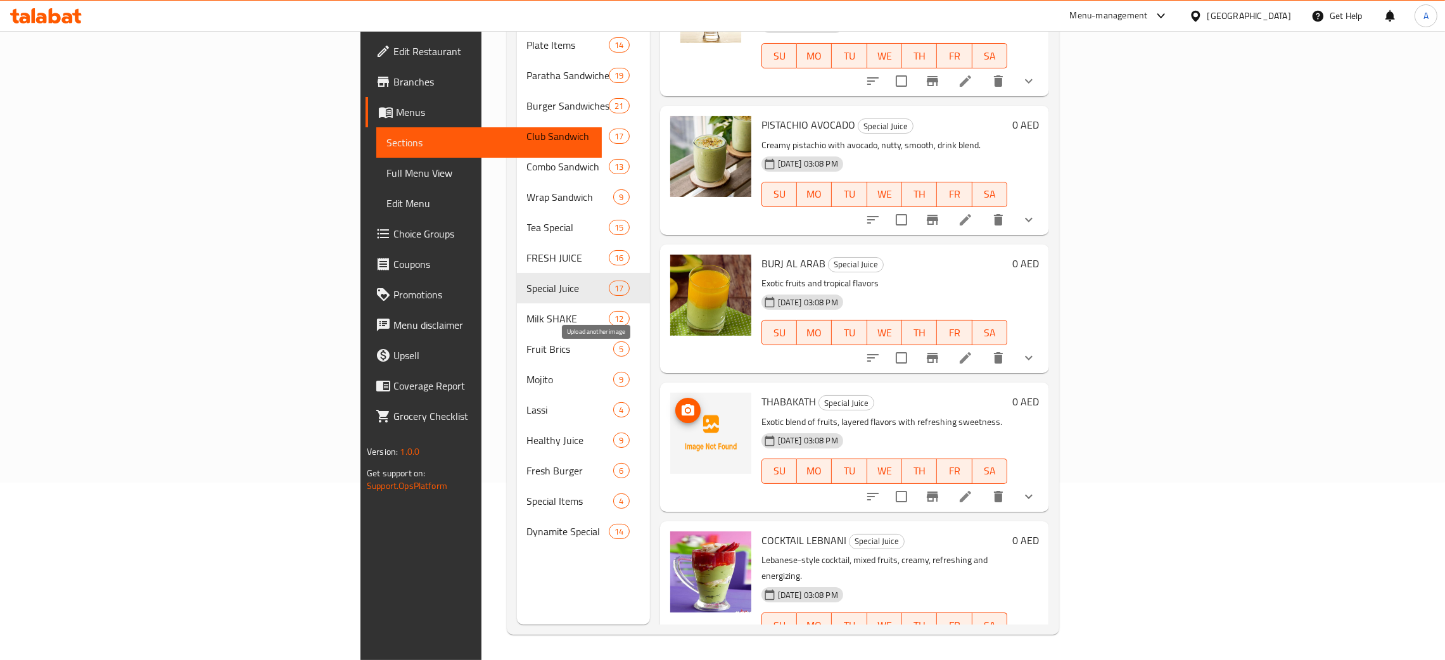
click at [682, 404] on icon "upload picture" at bounding box center [688, 409] width 13 height 11
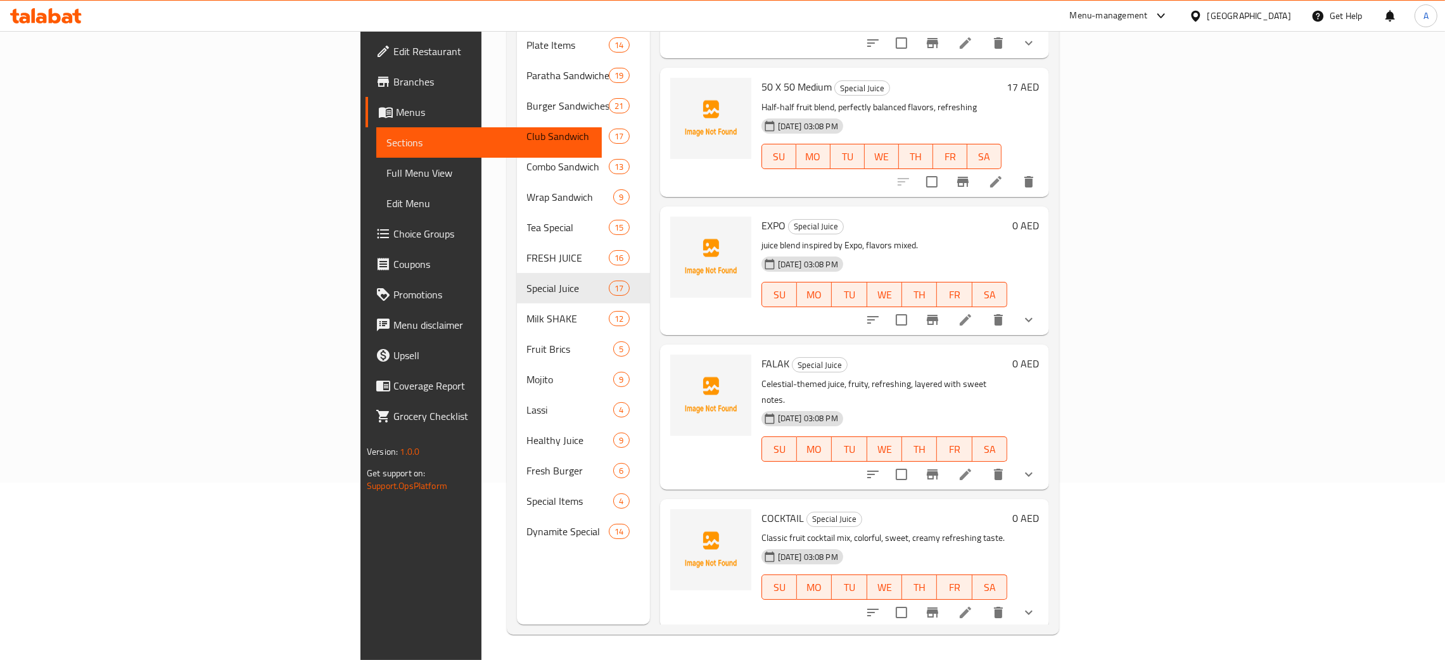
scroll to position [1723, 0]
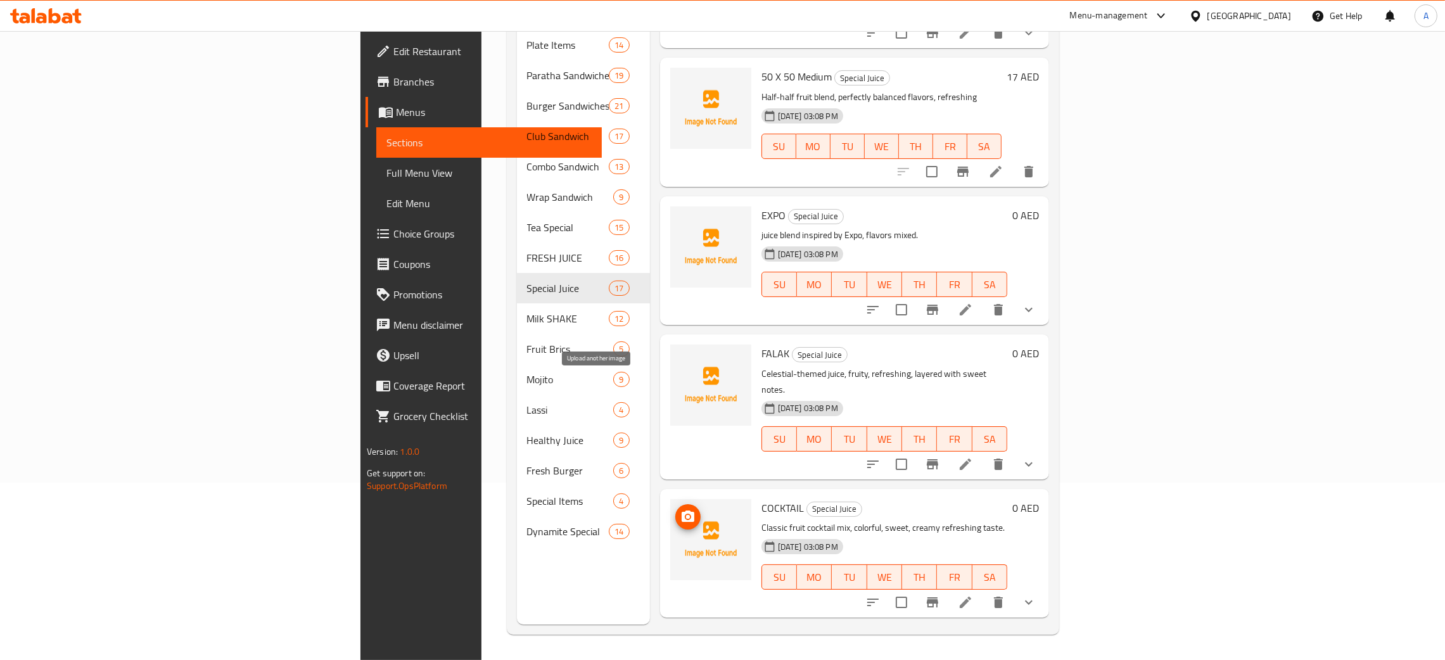
click at [675, 509] on span "upload picture" at bounding box center [687, 516] width 25 height 15
click at [70, 18] on icon at bounding box center [67, 18] width 11 height 11
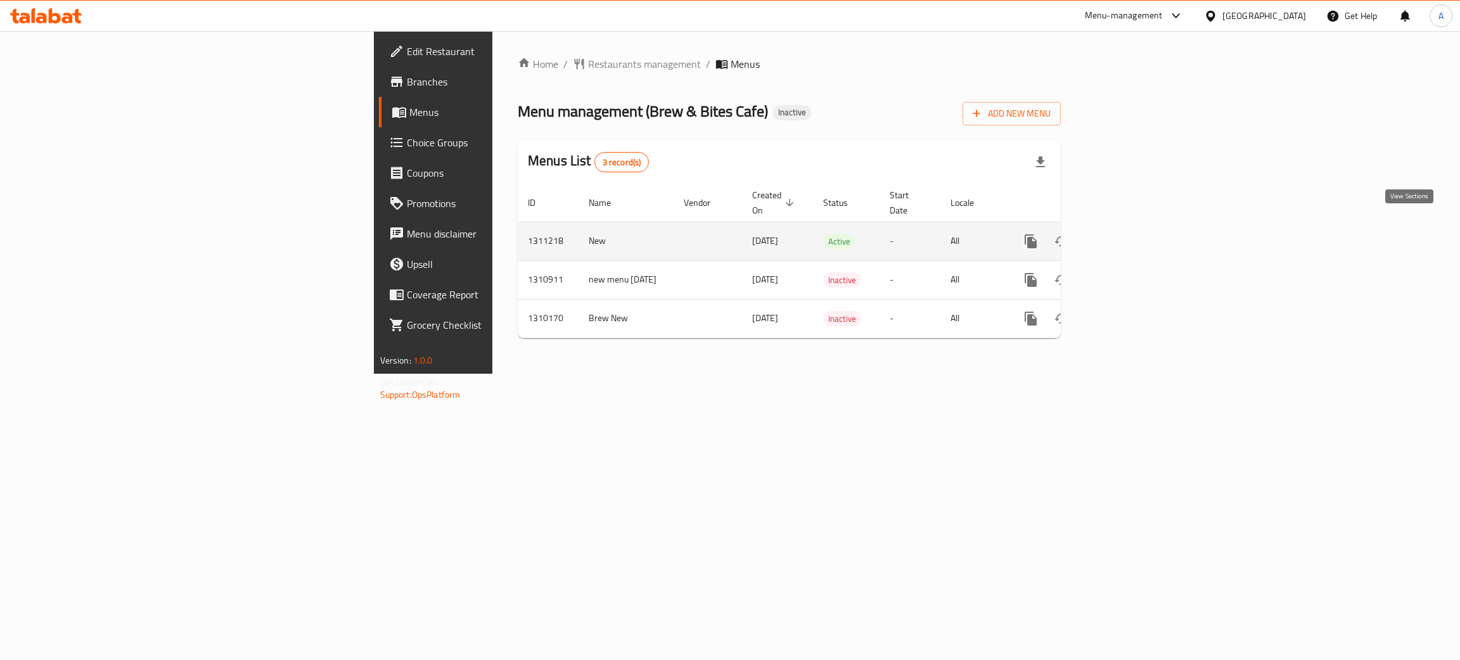
click at [1130, 234] on icon "enhanced table" at bounding box center [1122, 241] width 15 height 15
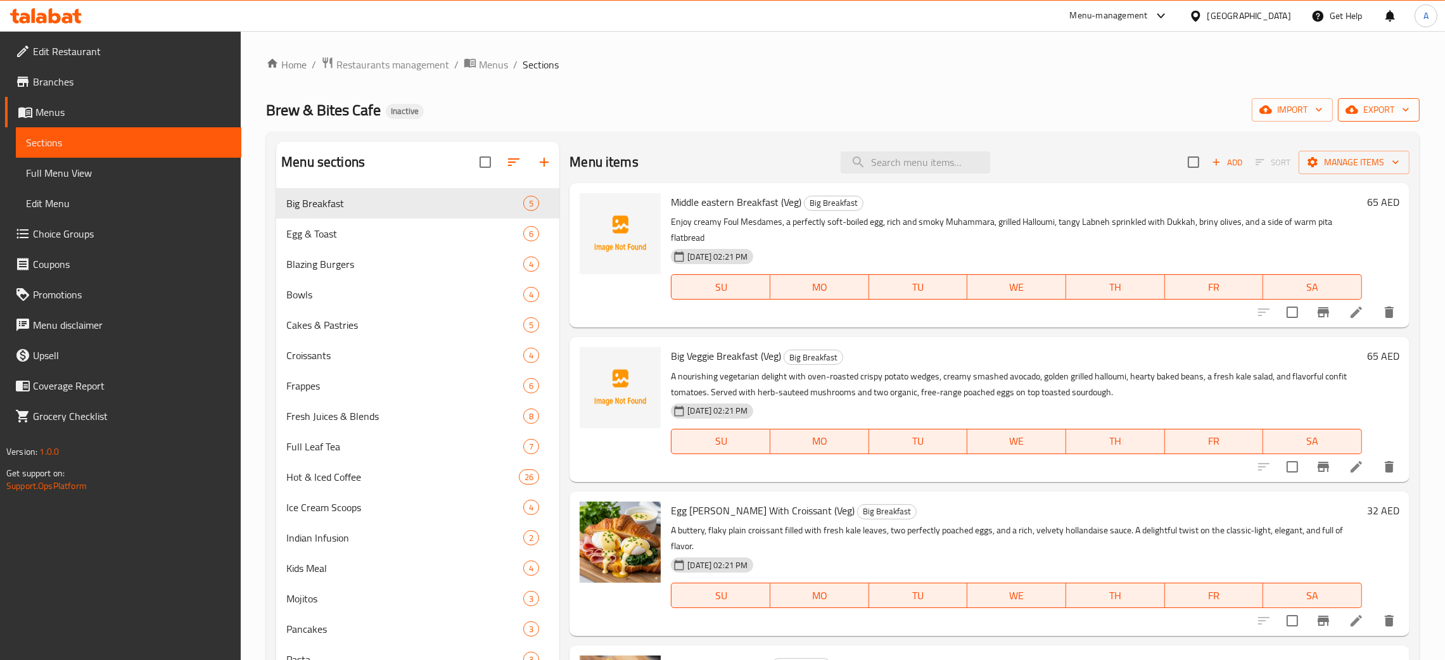
click at [1409, 108] on icon "button" at bounding box center [1406, 109] width 13 height 13
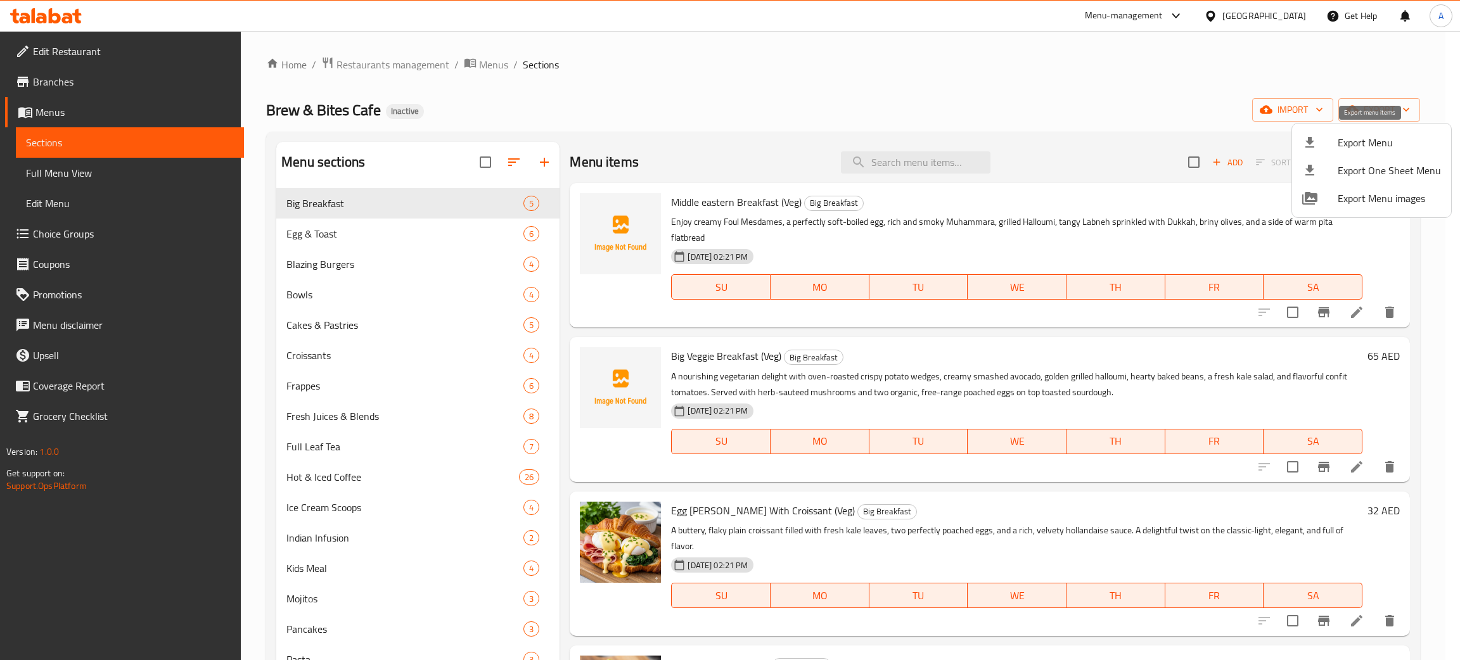
click at [1352, 143] on span "Export Menu" at bounding box center [1389, 142] width 103 height 15
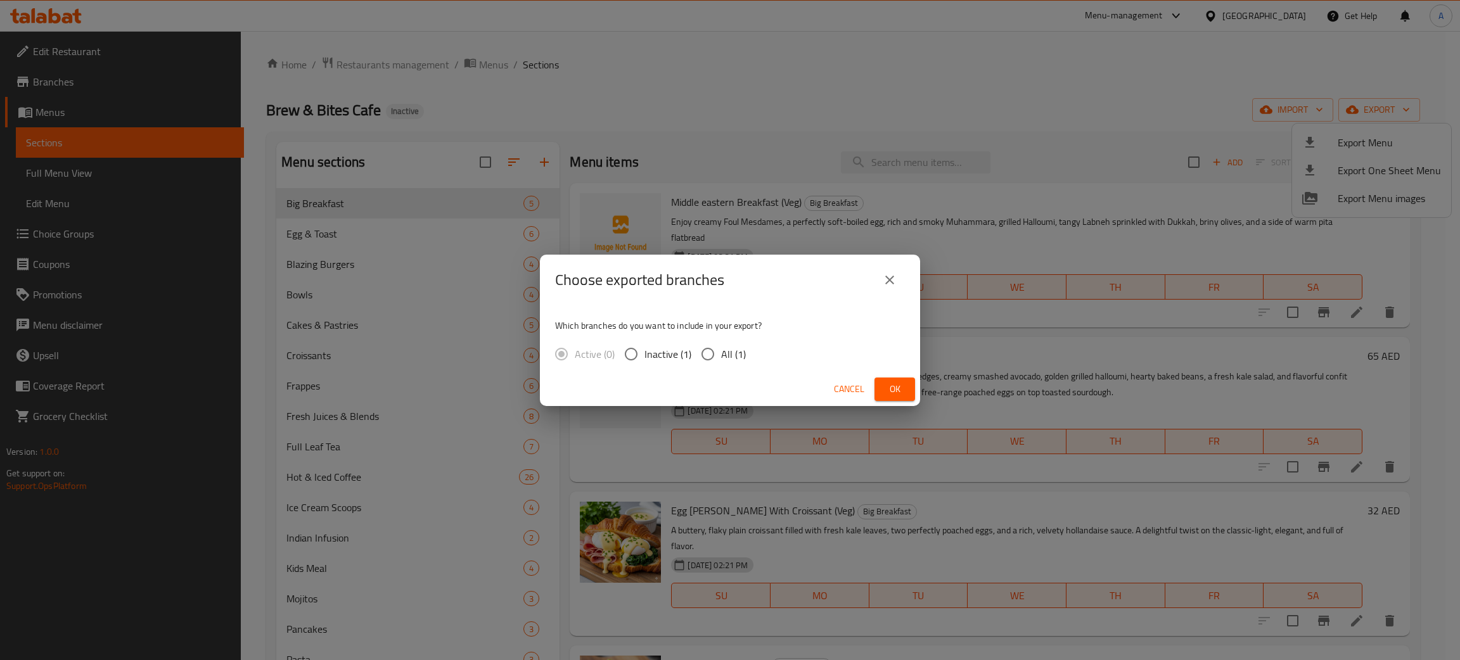
click at [906, 394] on button "Ok" at bounding box center [894, 389] width 41 height 23
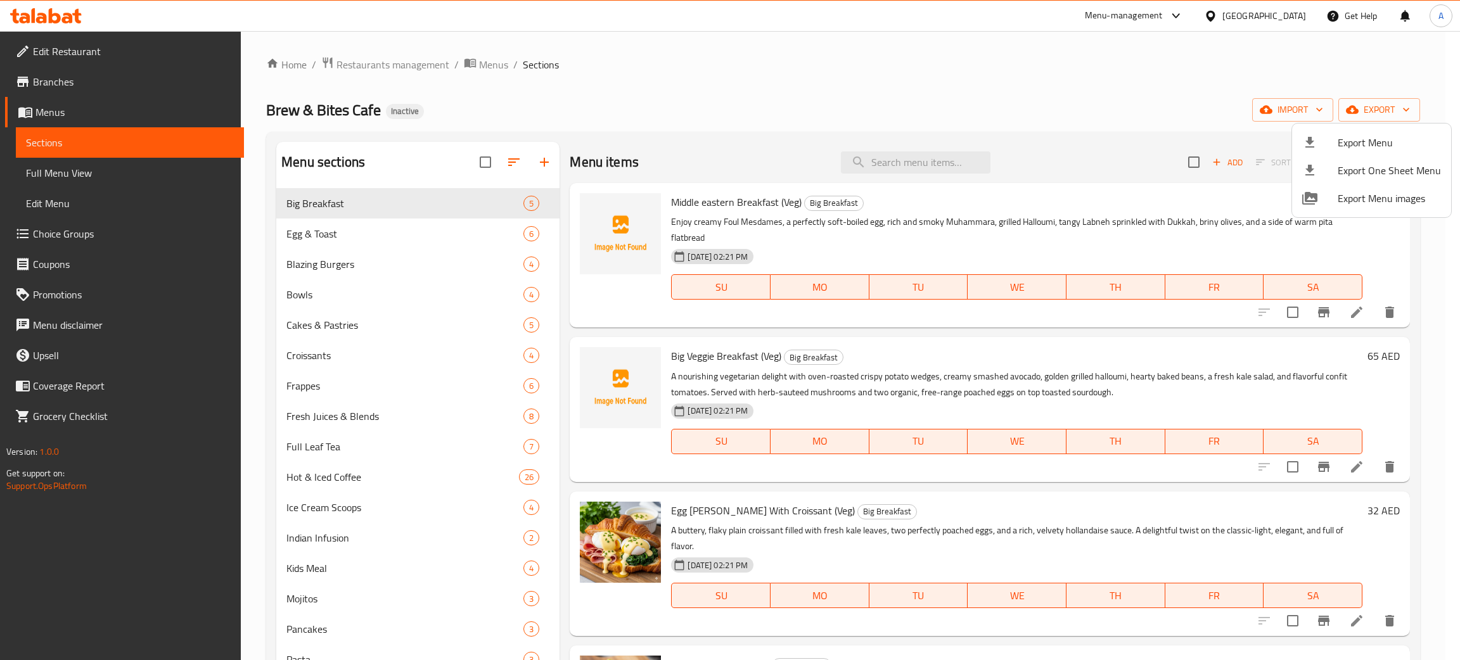
click at [35, 22] on div at bounding box center [730, 330] width 1460 height 660
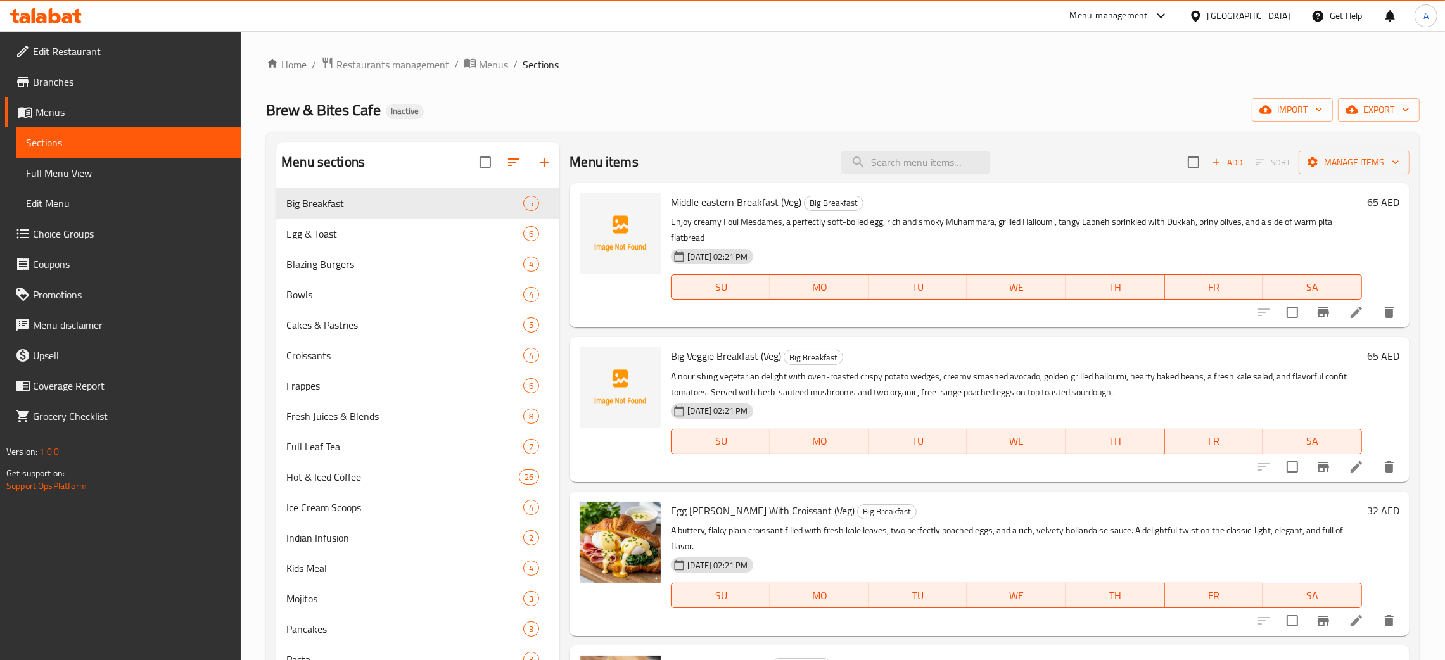
click at [36, 20] on icon at bounding box center [46, 15] width 72 height 15
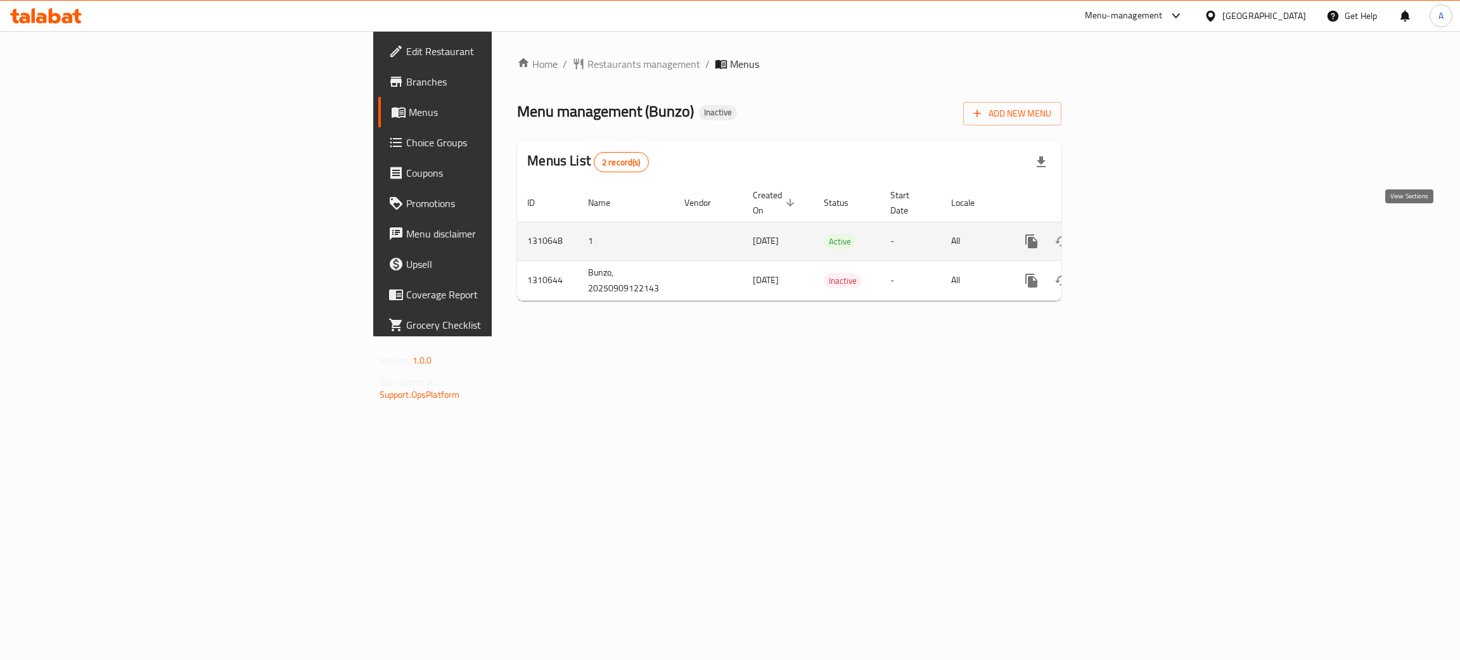
click at [1130, 234] on icon "enhanced table" at bounding box center [1122, 241] width 15 height 15
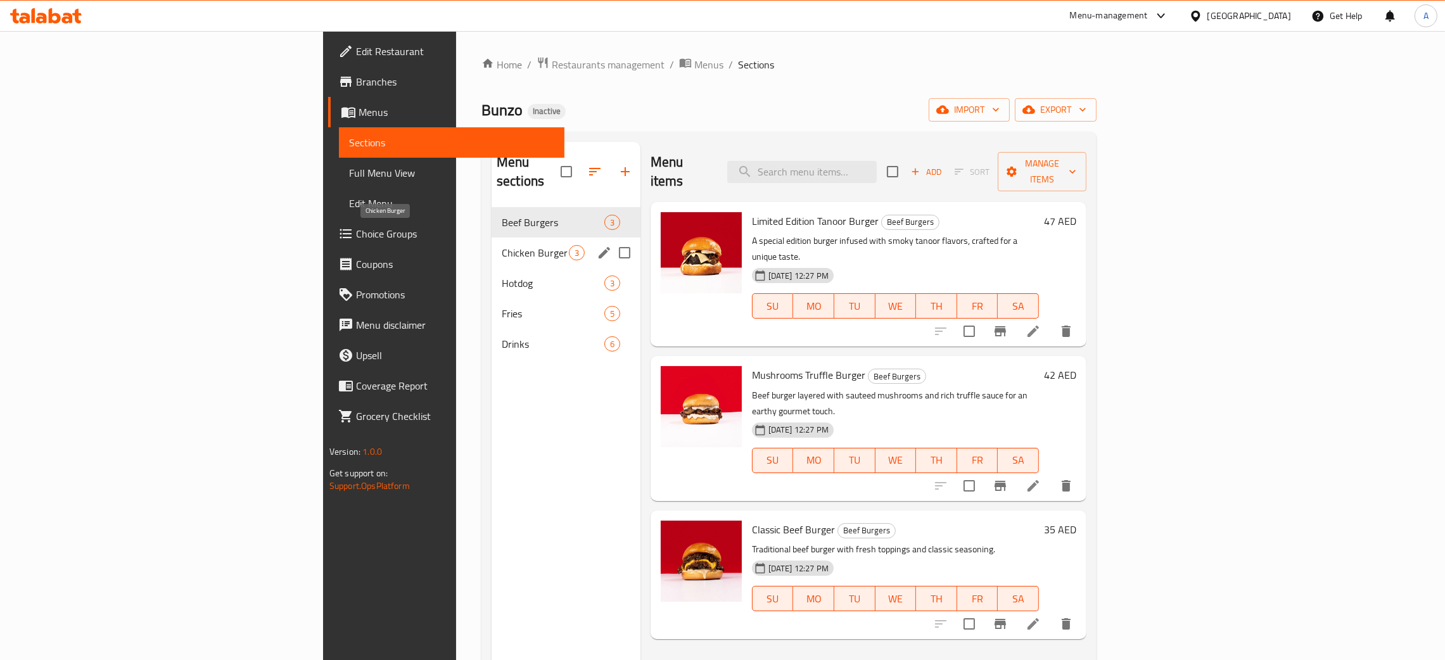
click at [502, 245] on span "Chicken Burger" at bounding box center [535, 252] width 67 height 15
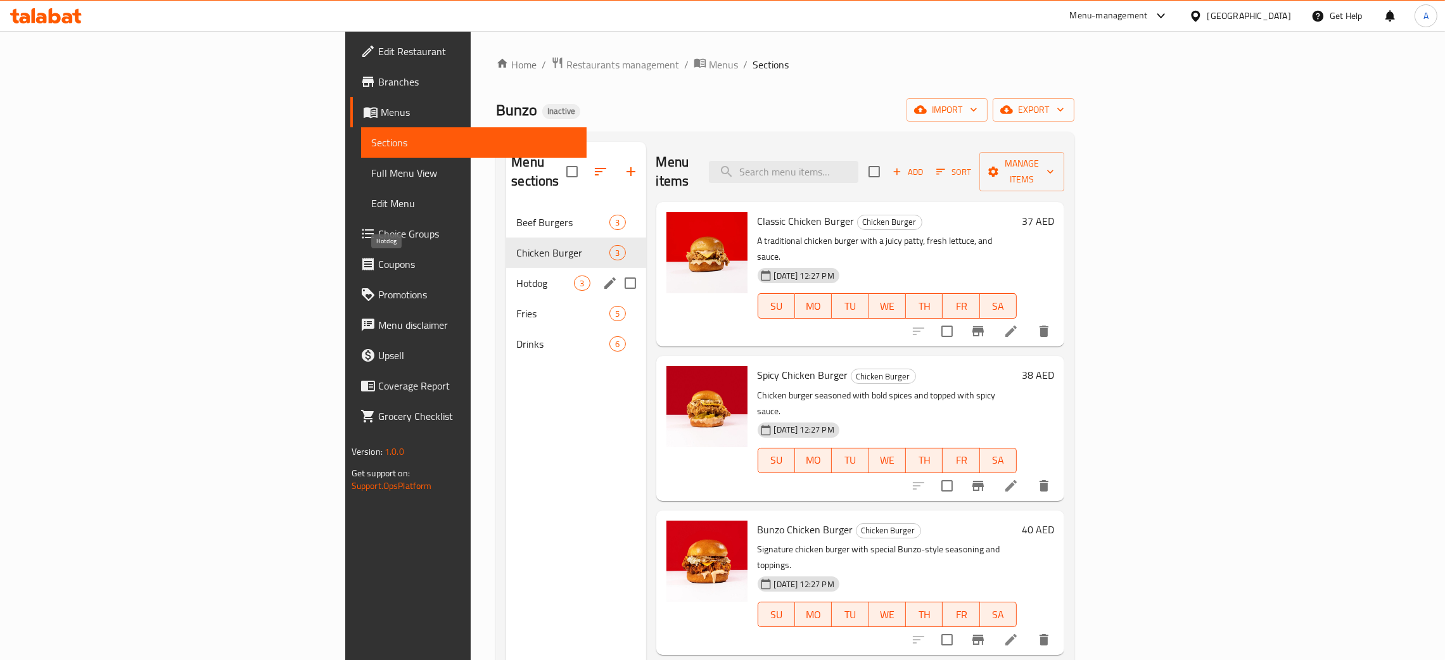
click at [516, 276] on span "Hotdog" at bounding box center [545, 283] width 58 height 15
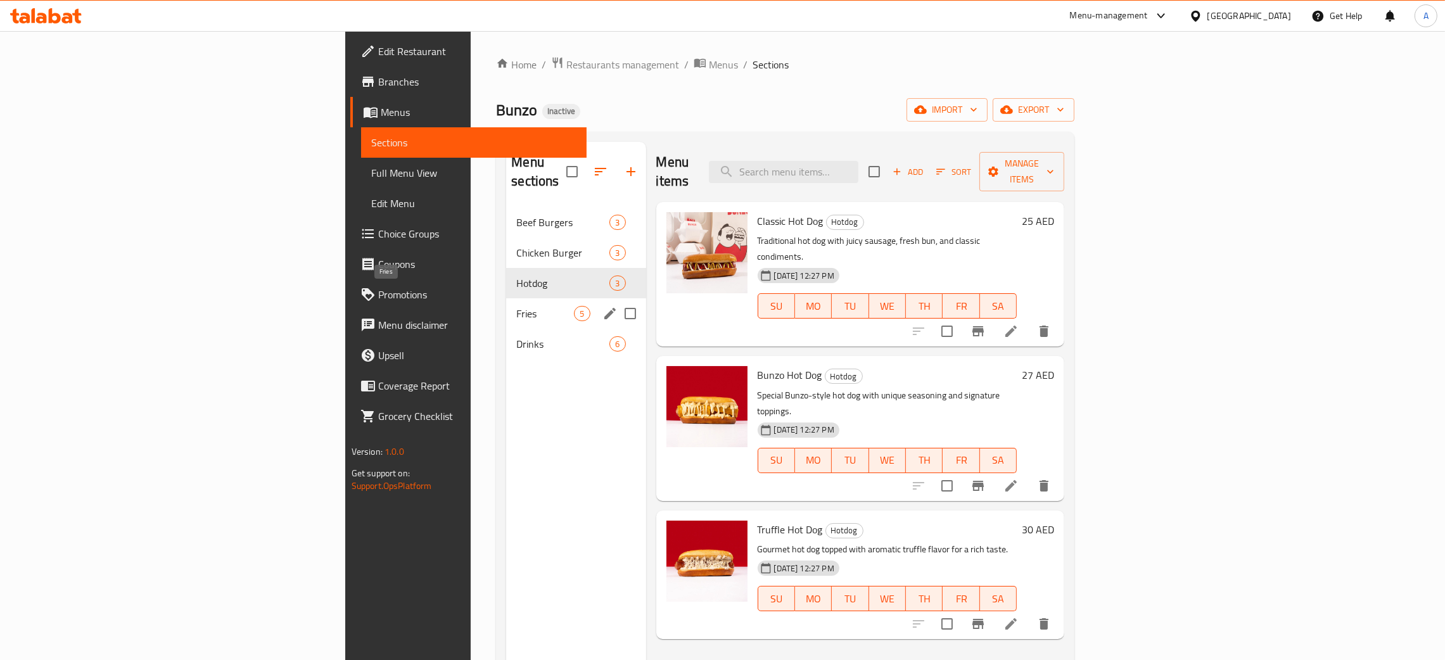
click at [516, 306] on span "Fries" at bounding box center [545, 313] width 58 height 15
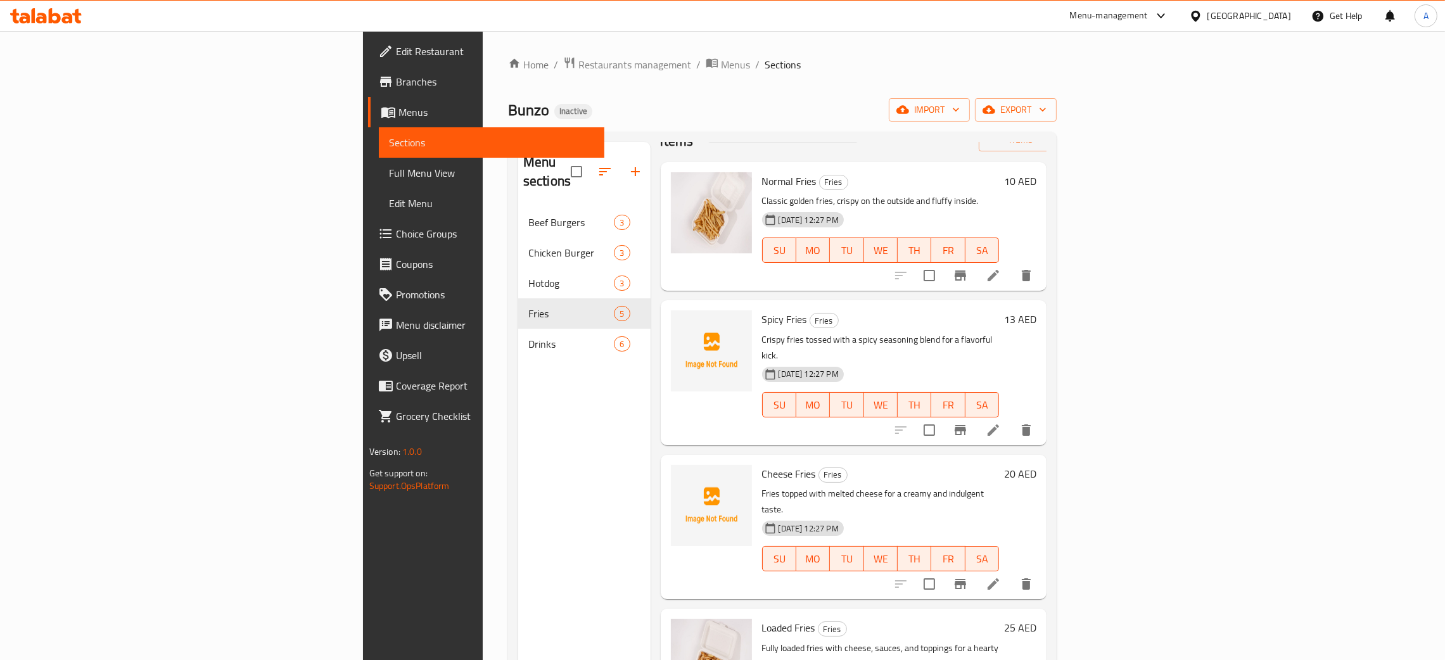
scroll to position [62, 0]
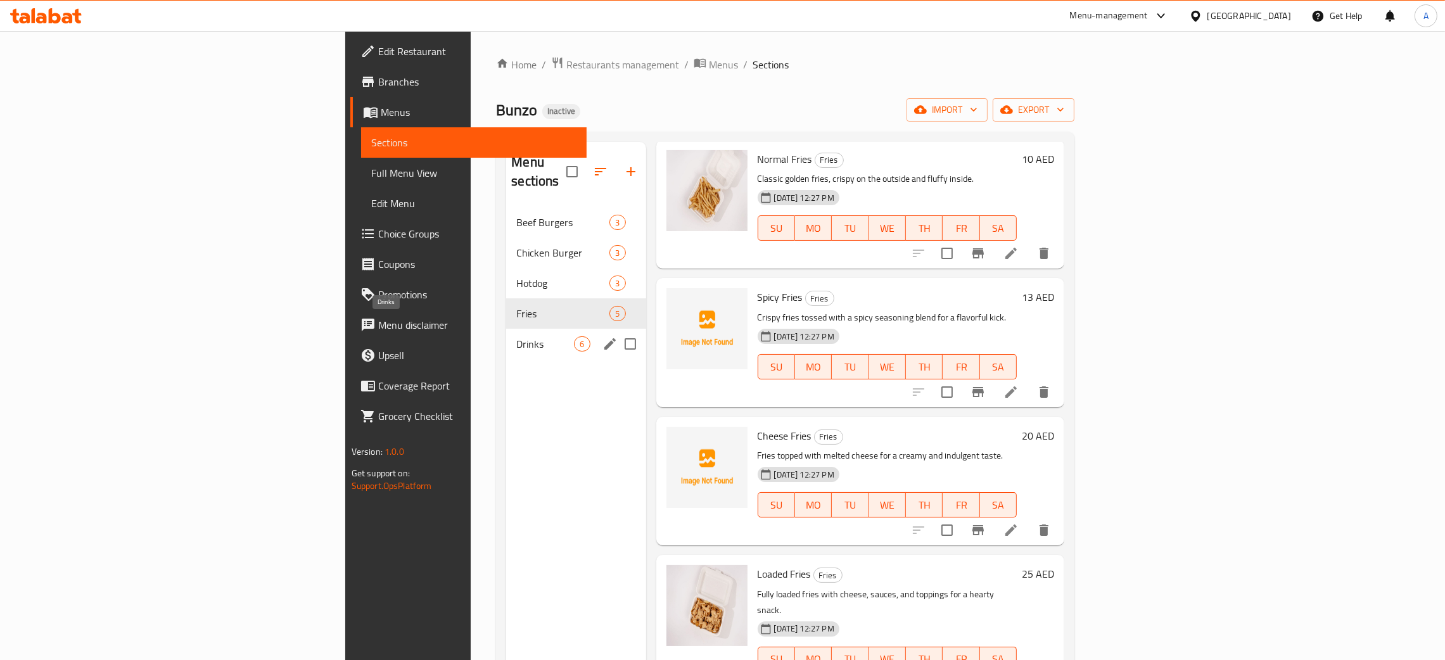
click at [516, 336] on span "Drinks" at bounding box center [545, 343] width 58 height 15
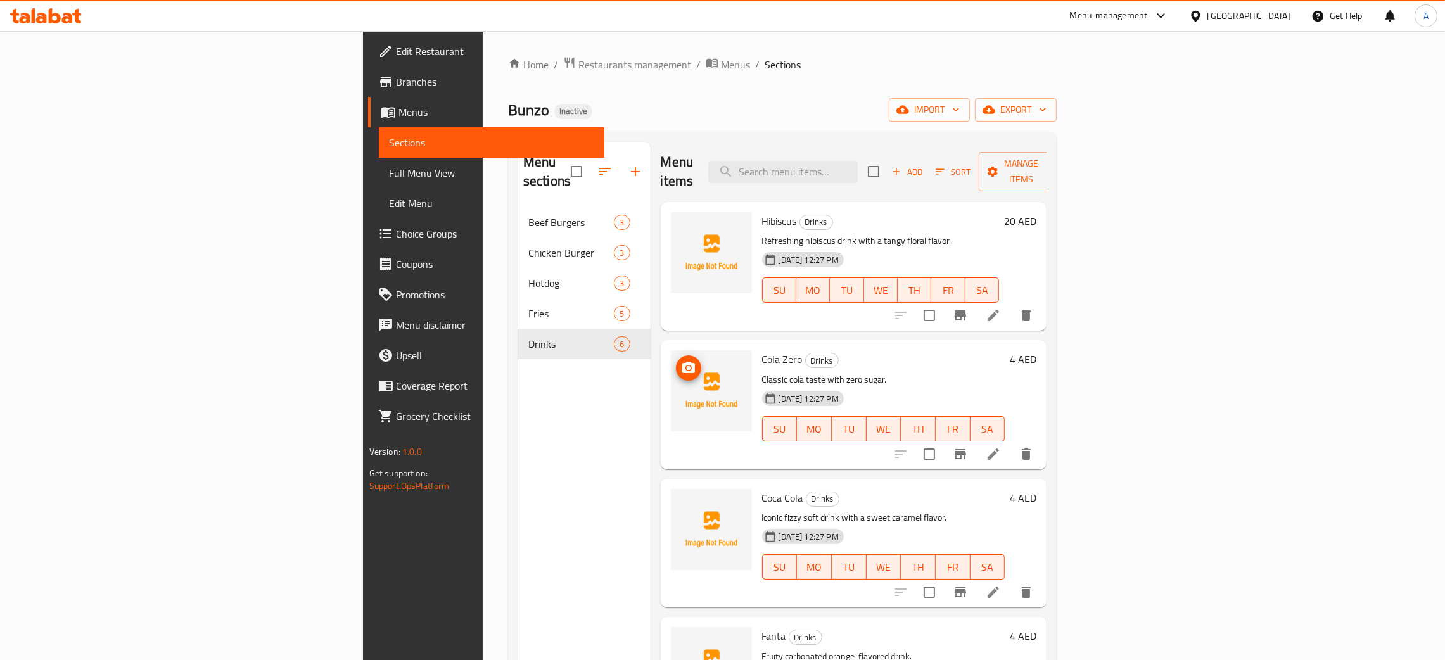
scroll to position [200, 0]
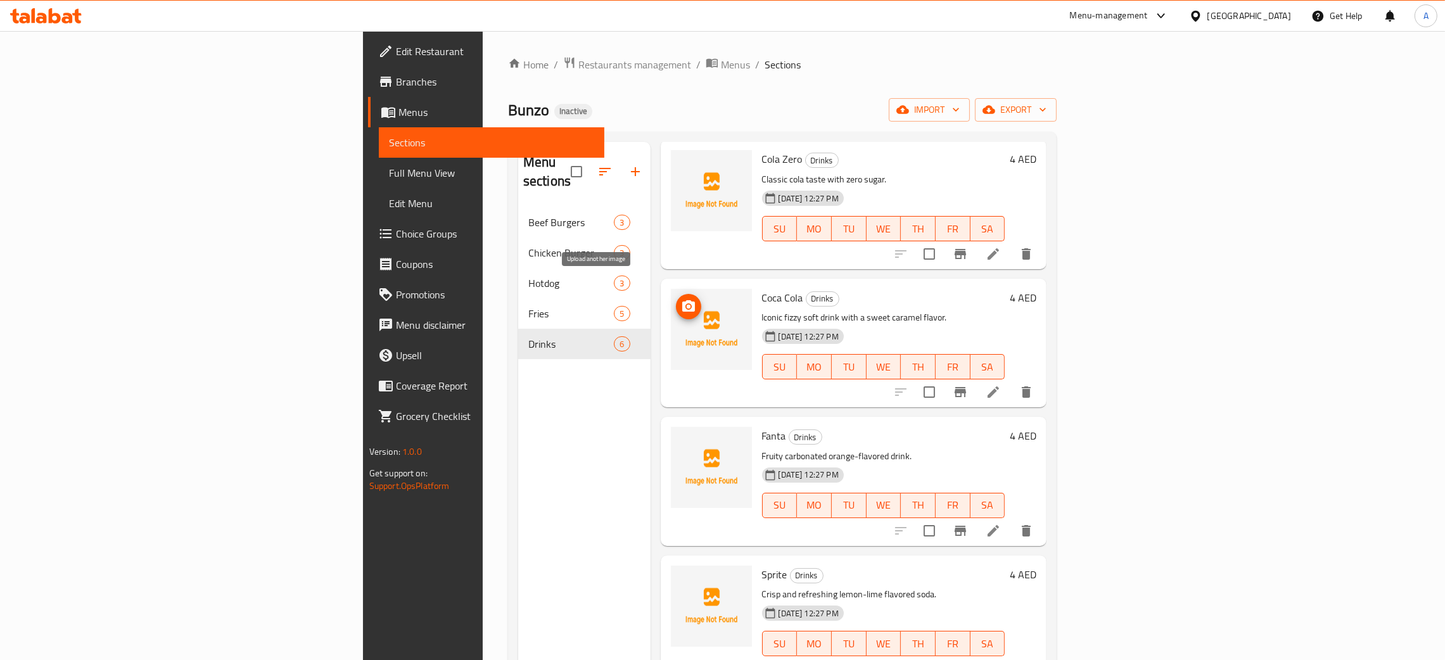
click at [682, 300] on icon "upload picture" at bounding box center [688, 305] width 13 height 11
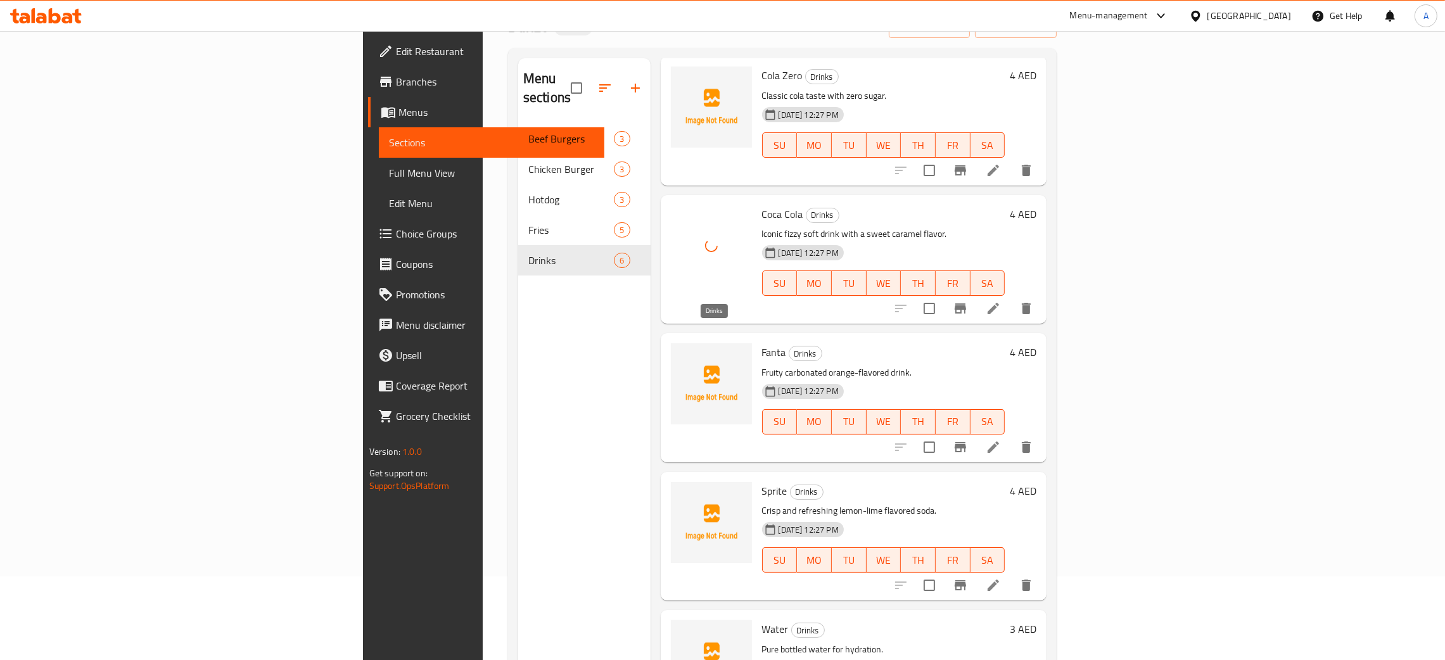
scroll to position [179, 0]
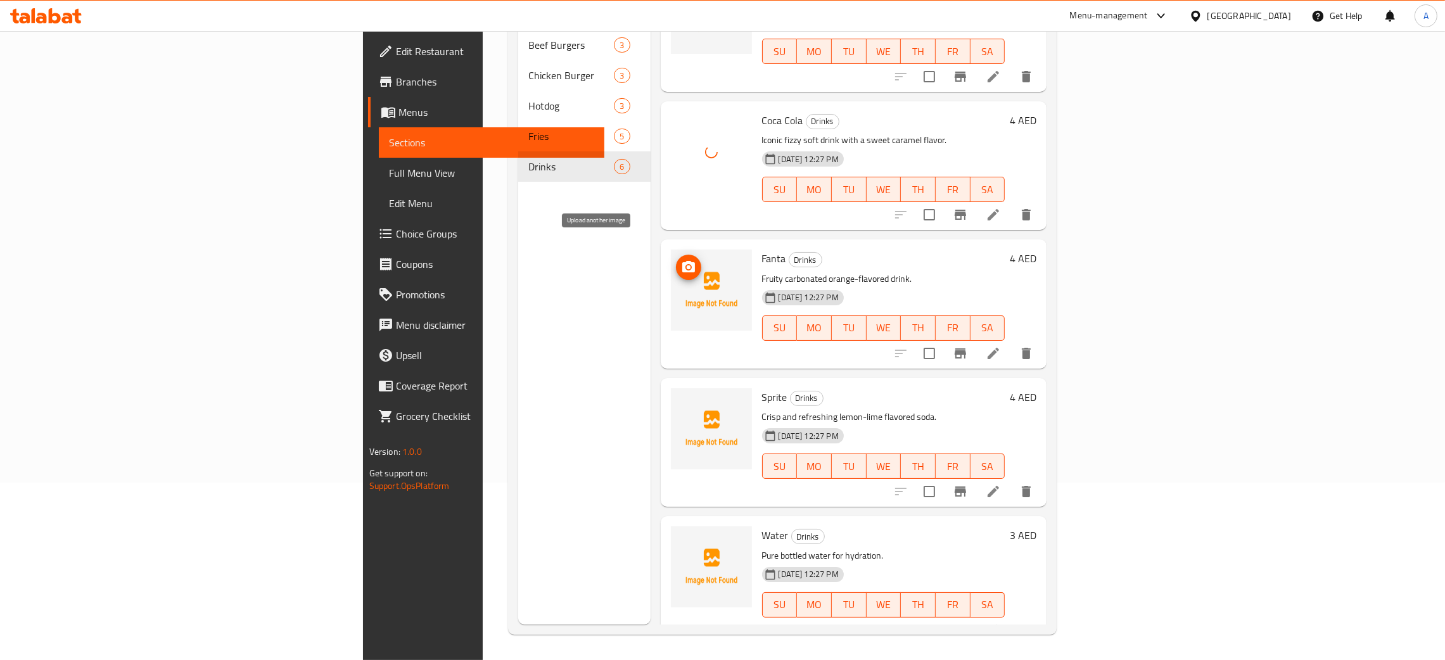
click at [682, 261] on icon "upload picture" at bounding box center [688, 266] width 13 height 11
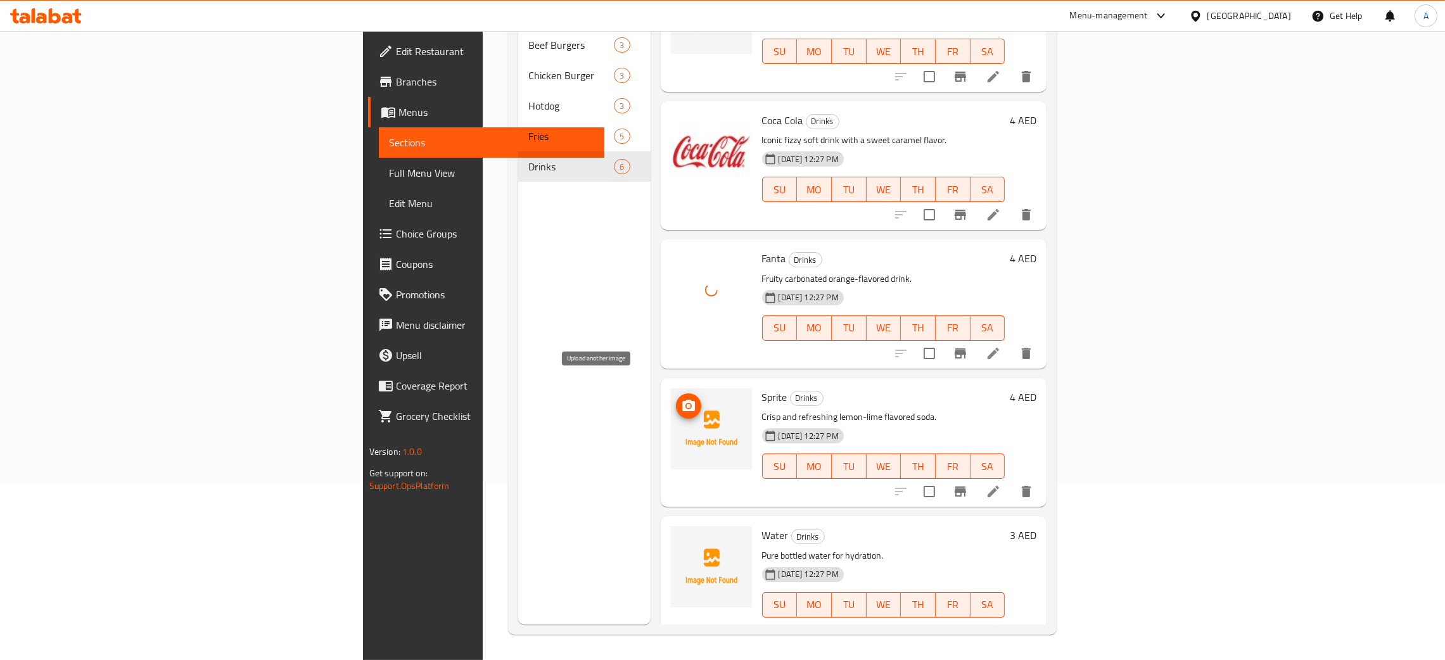
click at [681, 399] on icon "upload picture" at bounding box center [688, 406] width 15 height 15
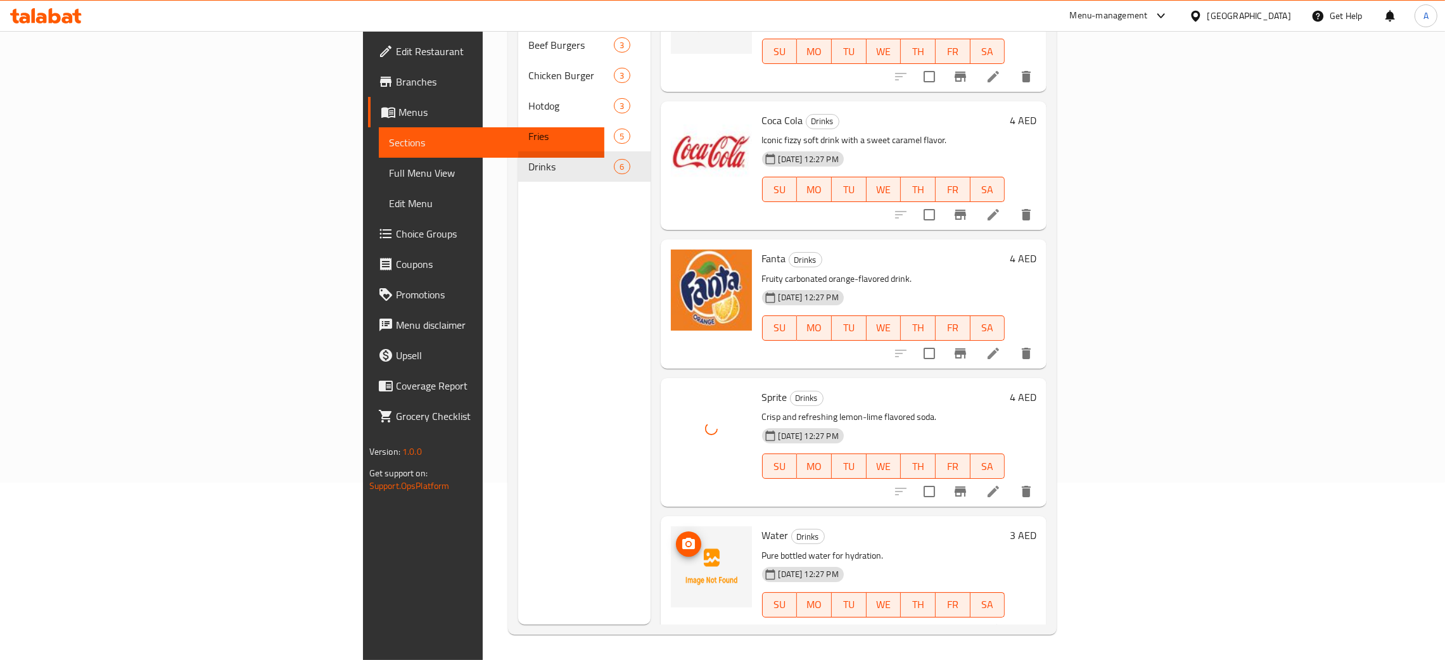
click at [676, 537] on span "upload picture" at bounding box center [688, 544] width 25 height 15
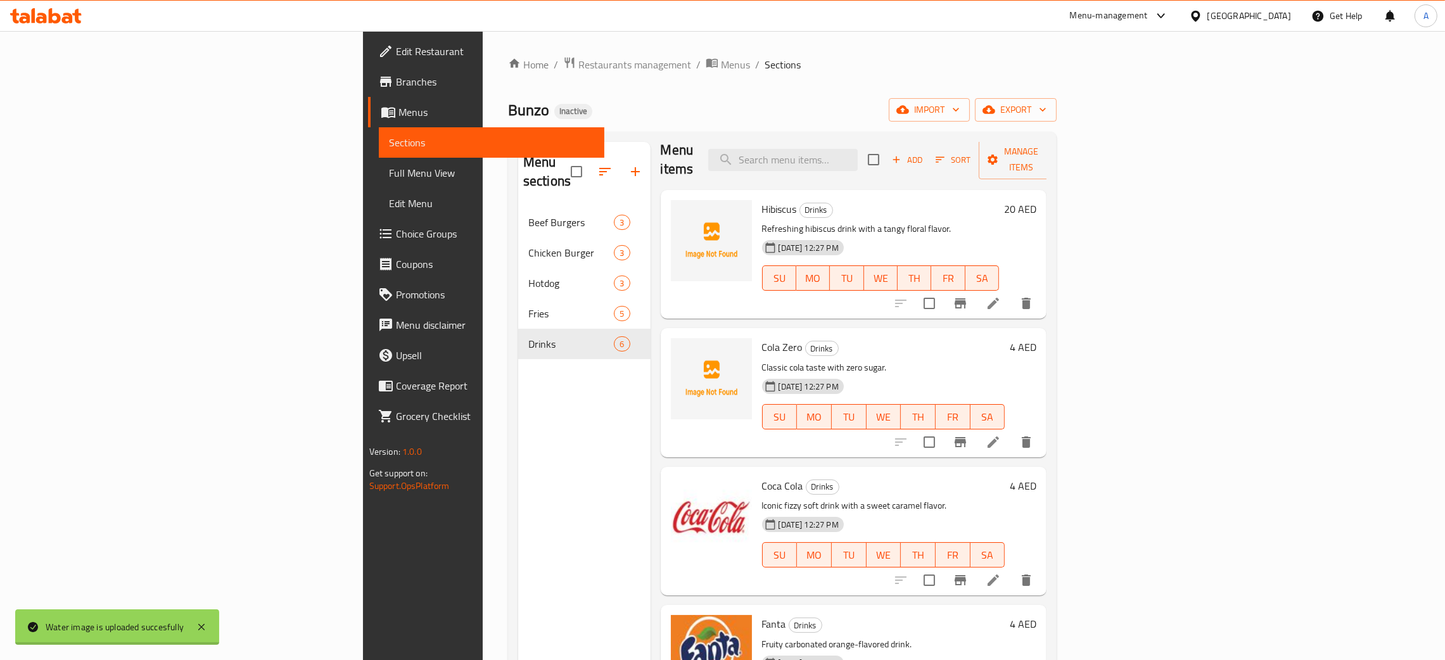
scroll to position [0, 0]
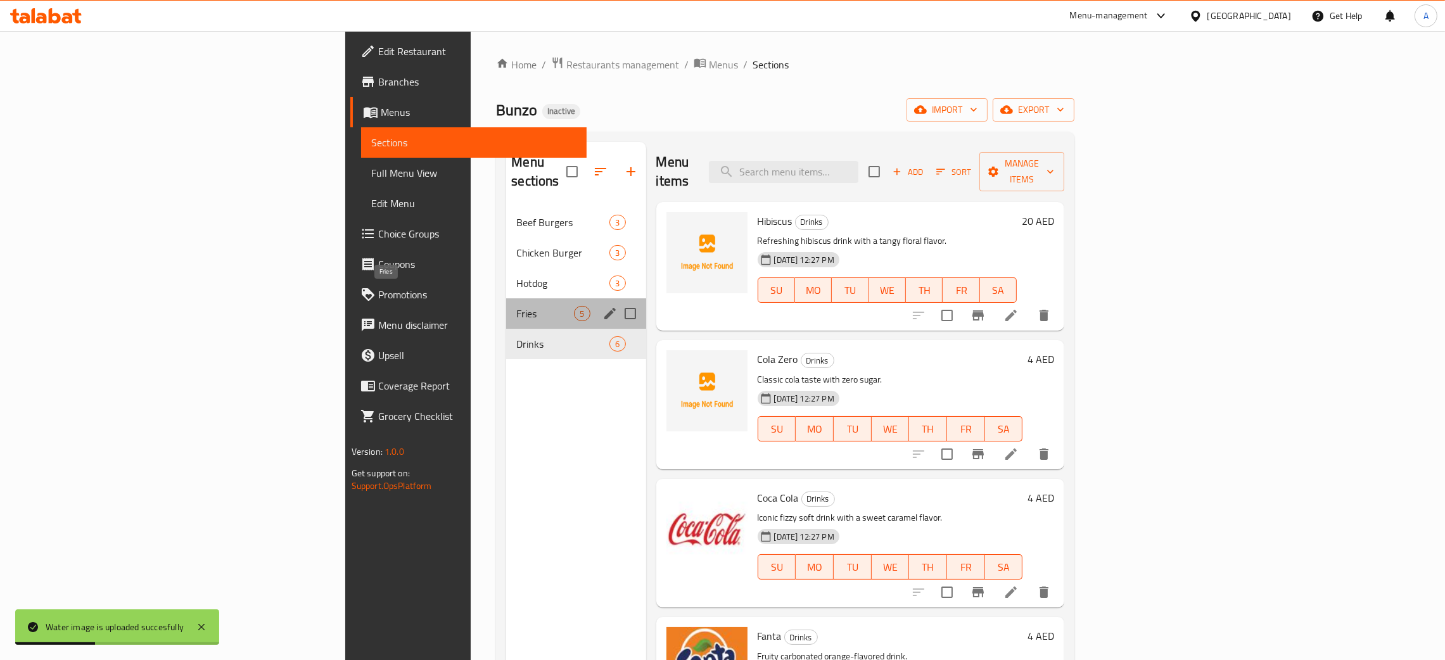
click at [516, 306] on span "Fries" at bounding box center [545, 313] width 58 height 15
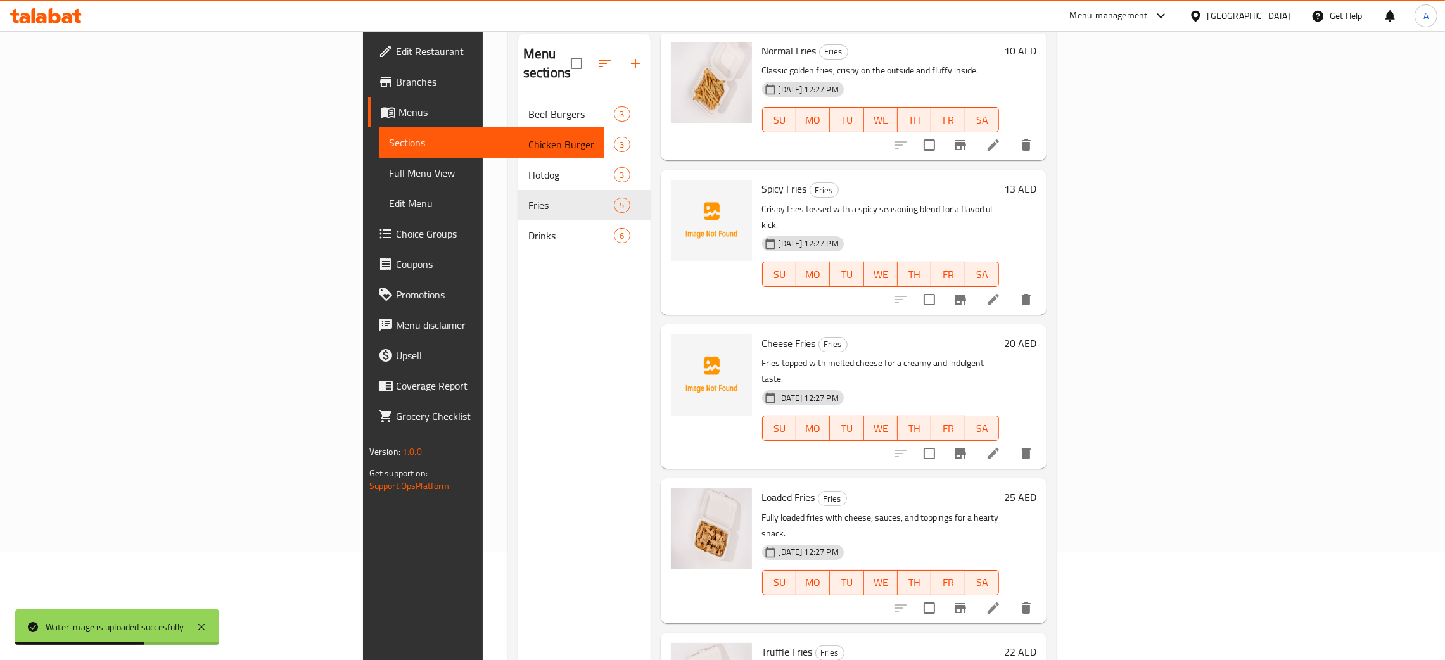
scroll to position [179, 0]
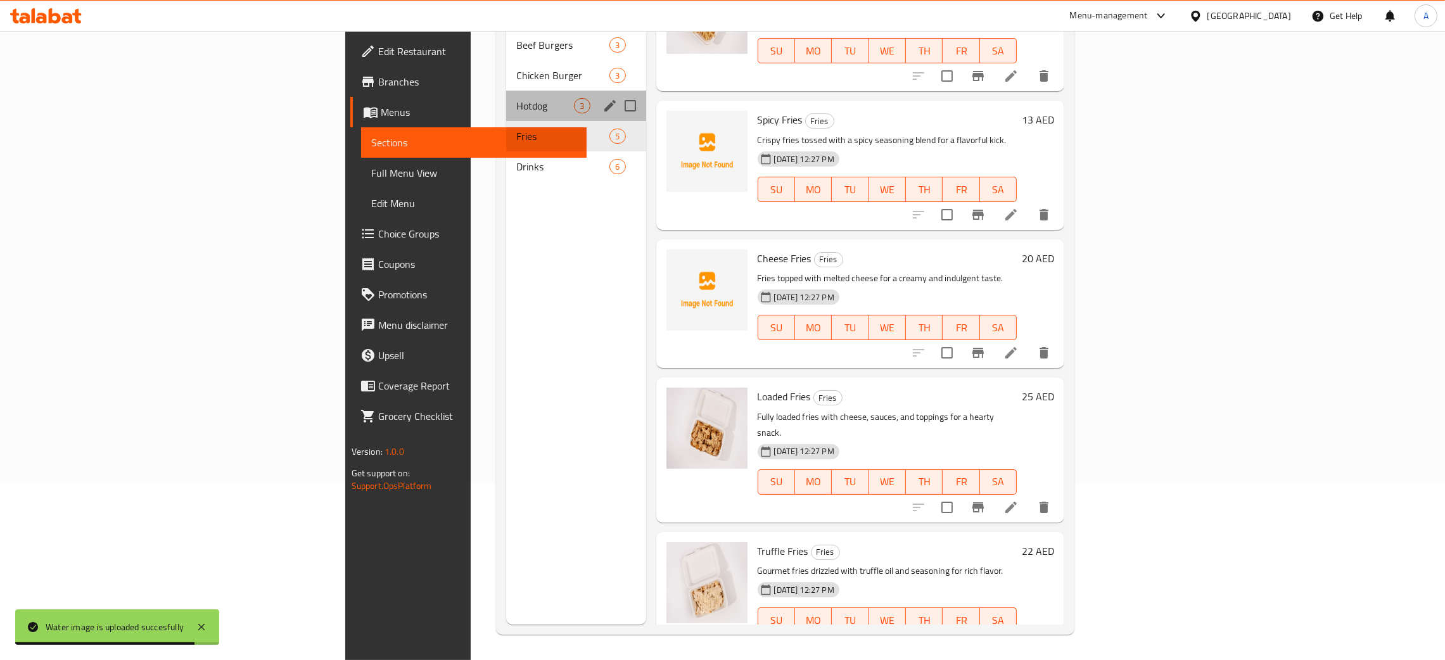
click at [506, 91] on div "Hotdog 3" at bounding box center [575, 106] width 139 height 30
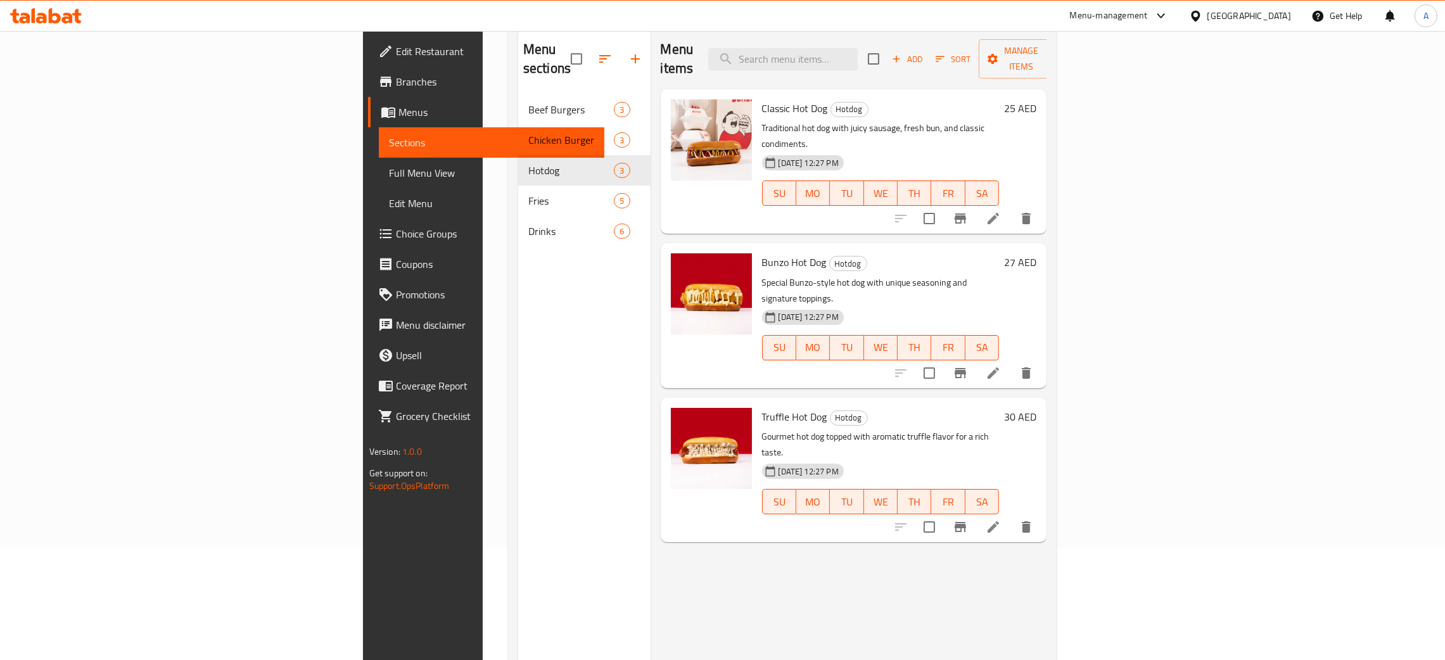
scroll to position [84, 0]
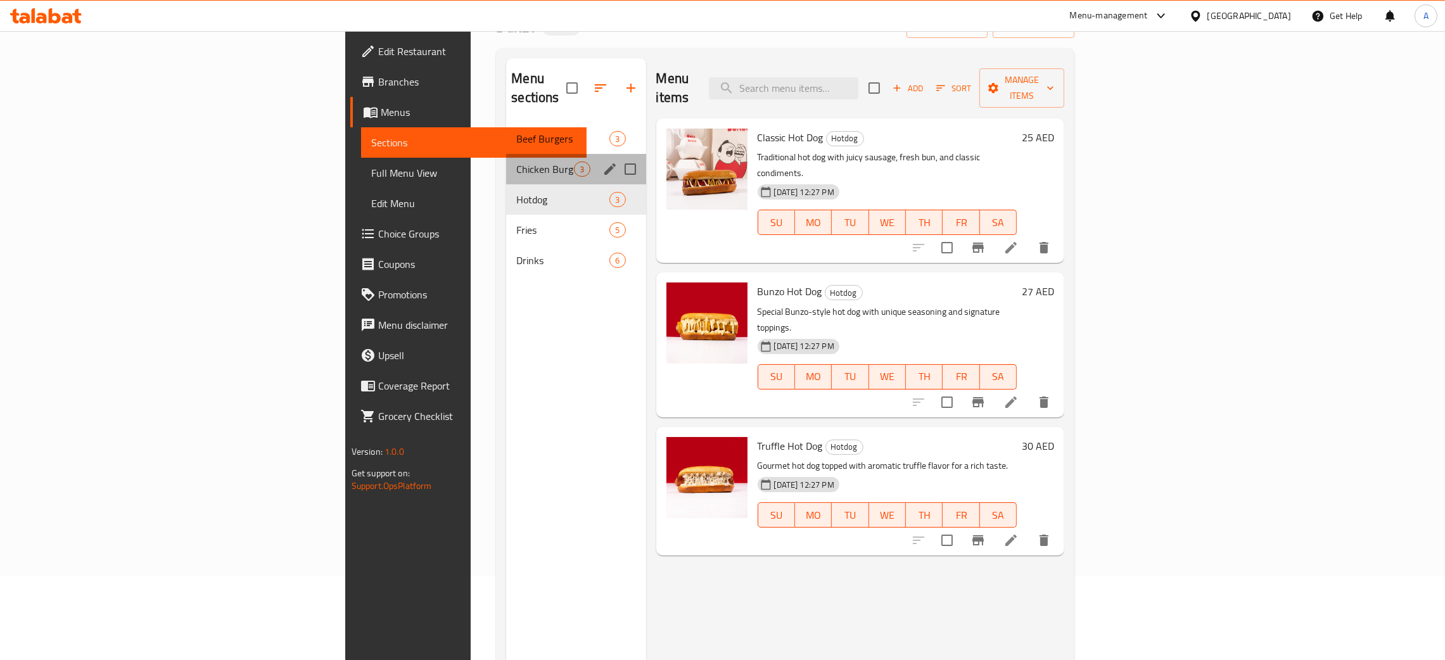
click at [506, 160] on div "Chicken Burger 3" at bounding box center [575, 169] width 139 height 30
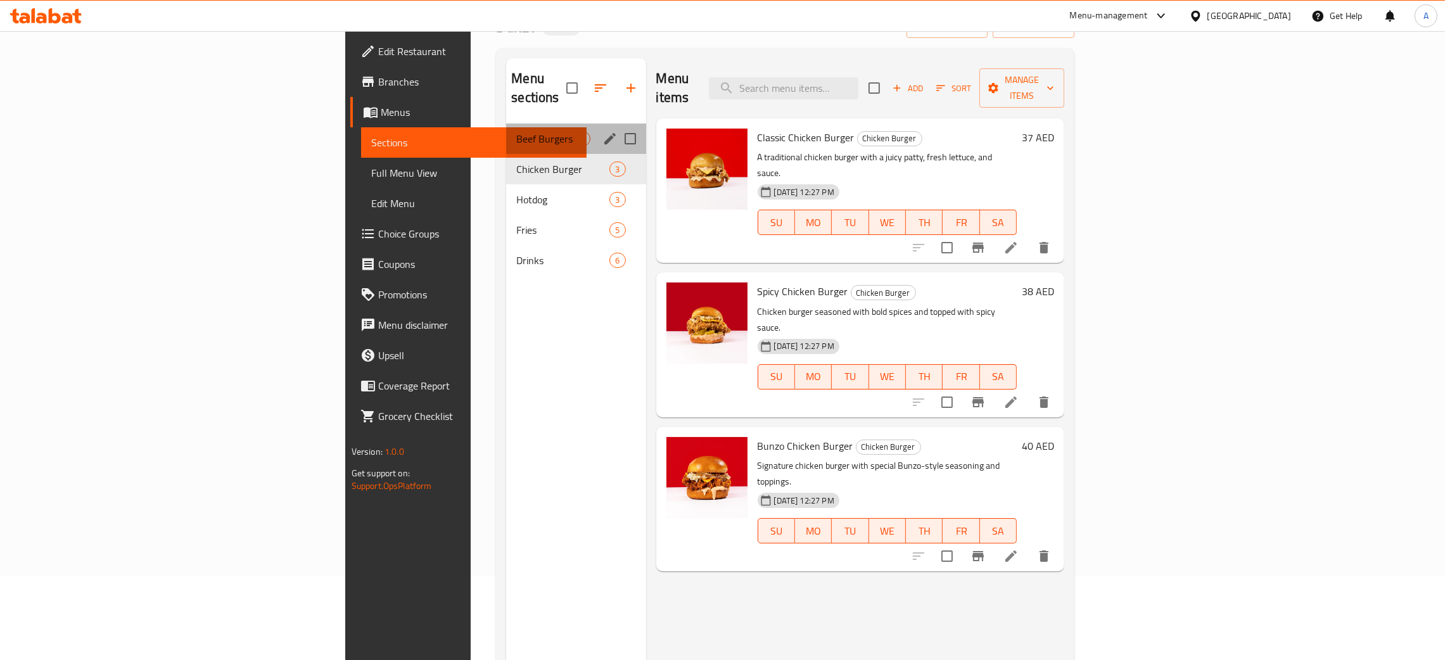
click at [506, 131] on div "Beef Burgers 3" at bounding box center [575, 139] width 139 height 30
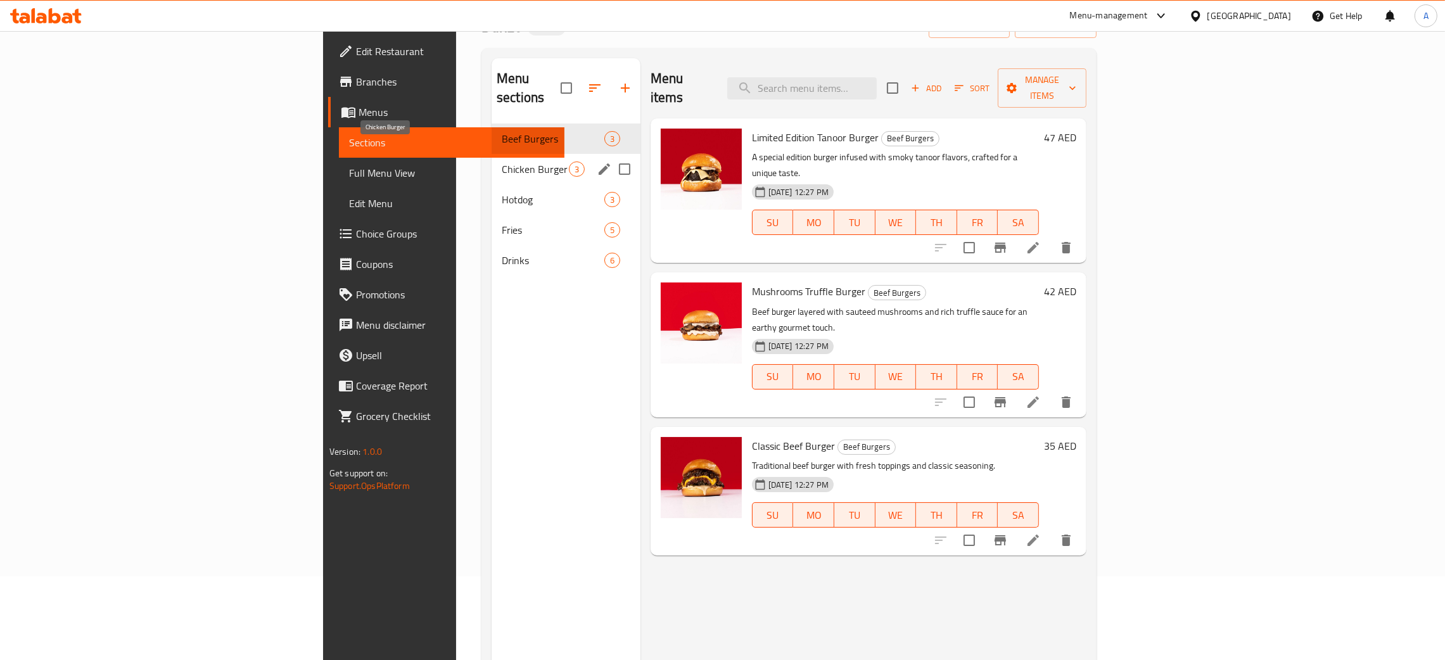
click at [502, 162] on span "Chicken Burger" at bounding box center [535, 169] width 67 height 15
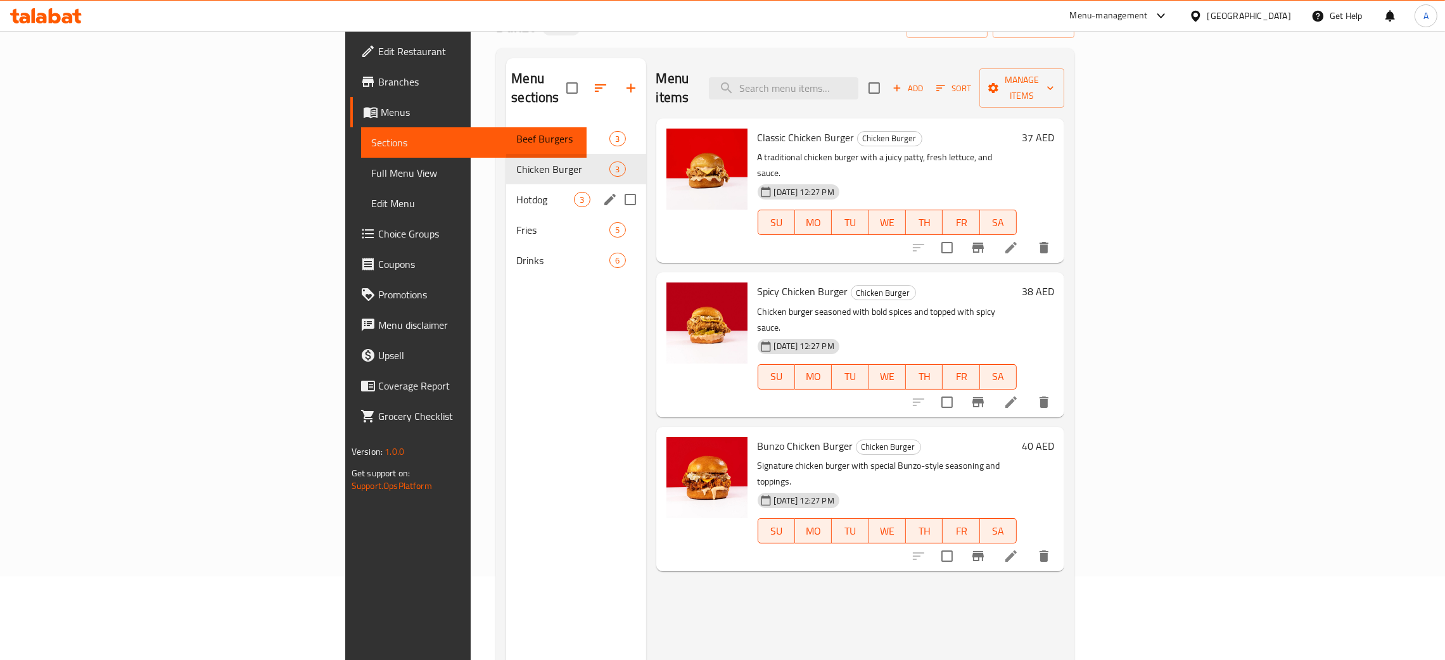
click at [516, 192] on span "Hotdog" at bounding box center [545, 199] width 58 height 15
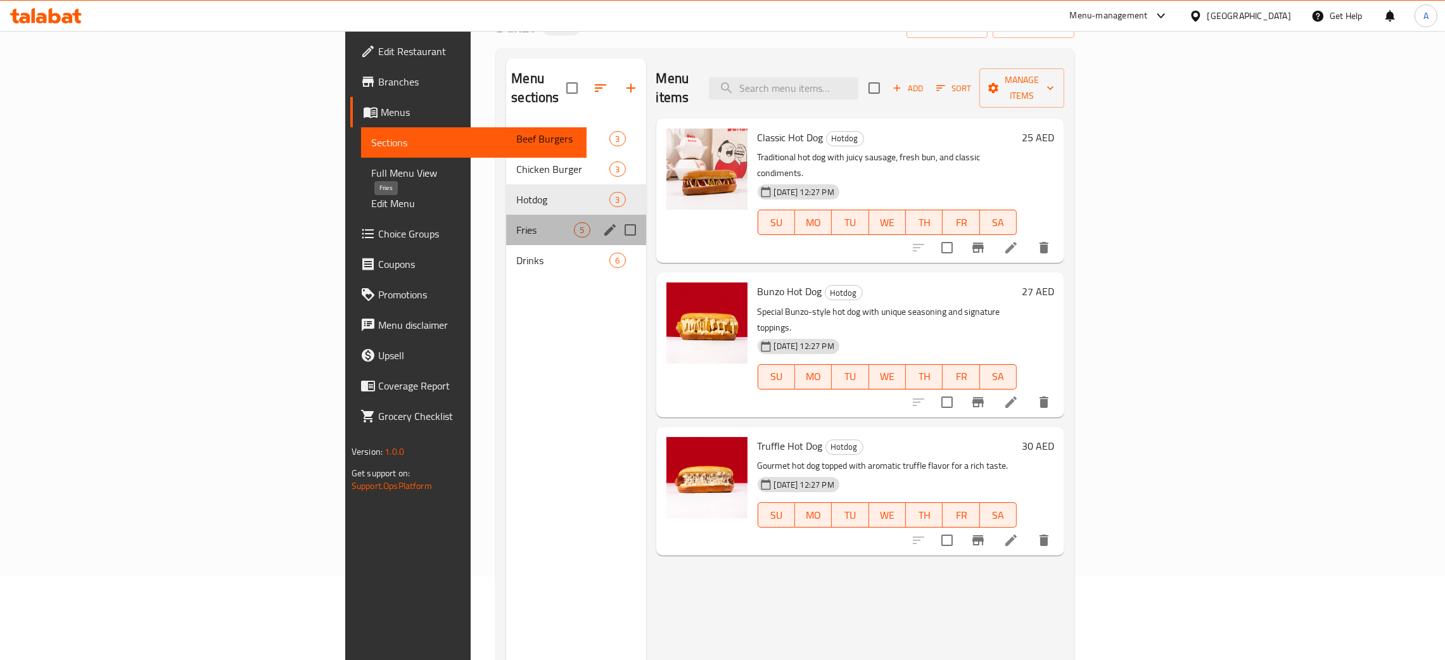
click at [516, 222] on span "Fries" at bounding box center [545, 229] width 58 height 15
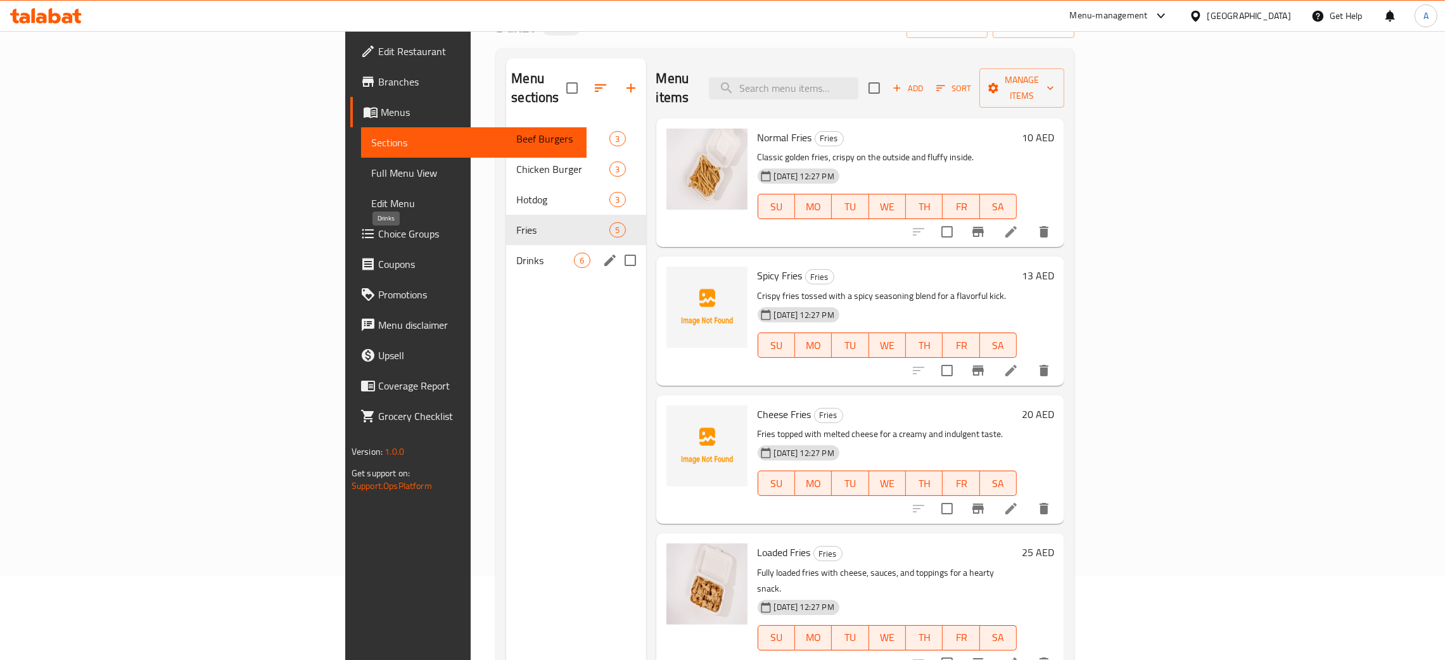
click at [516, 253] on span "Drinks" at bounding box center [545, 260] width 58 height 15
